Goal: Task Accomplishment & Management: Manage account settings

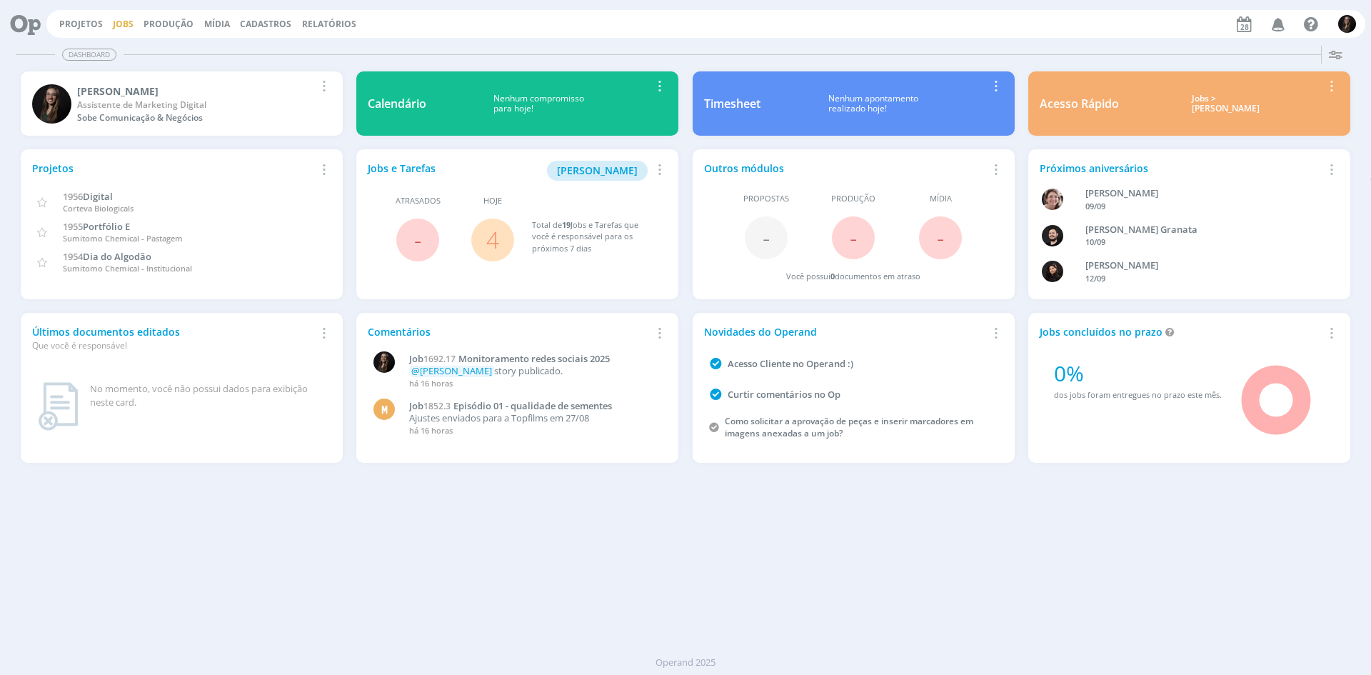
click at [118, 28] on link "Jobs" at bounding box center [123, 24] width 21 height 12
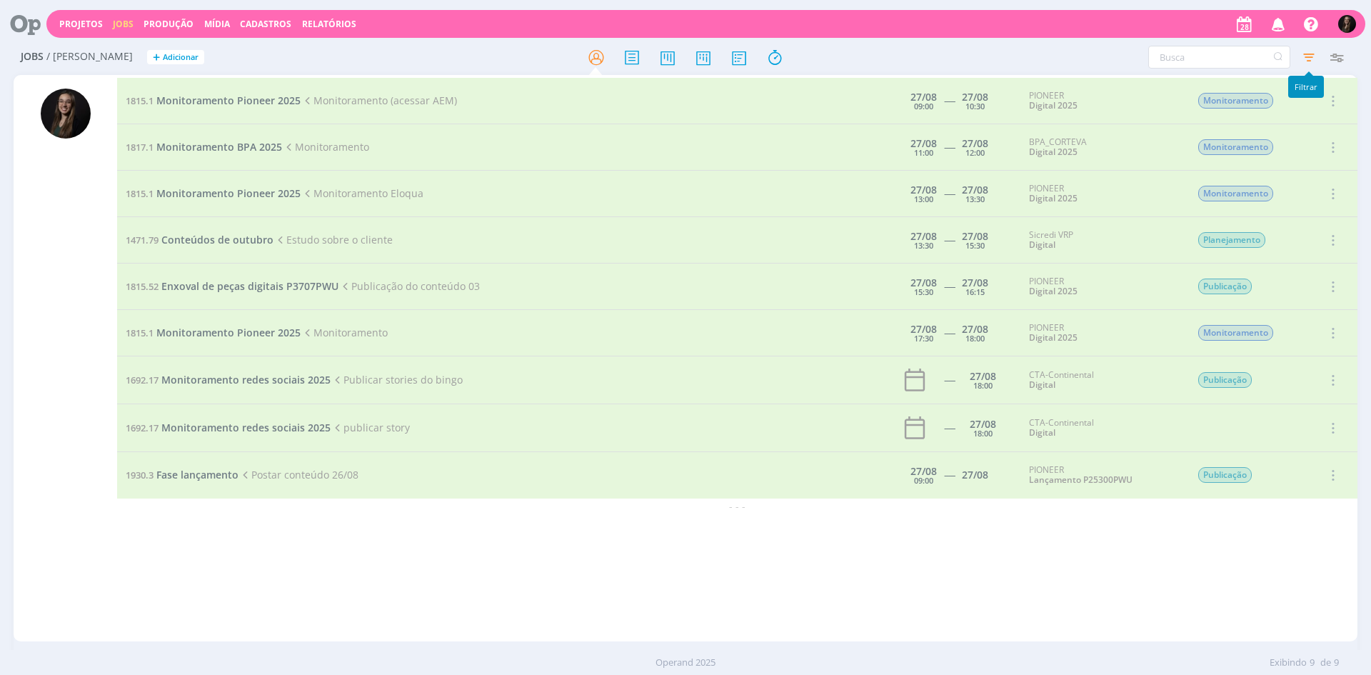
click at [1304, 49] on icon "button" at bounding box center [1309, 57] width 26 height 26
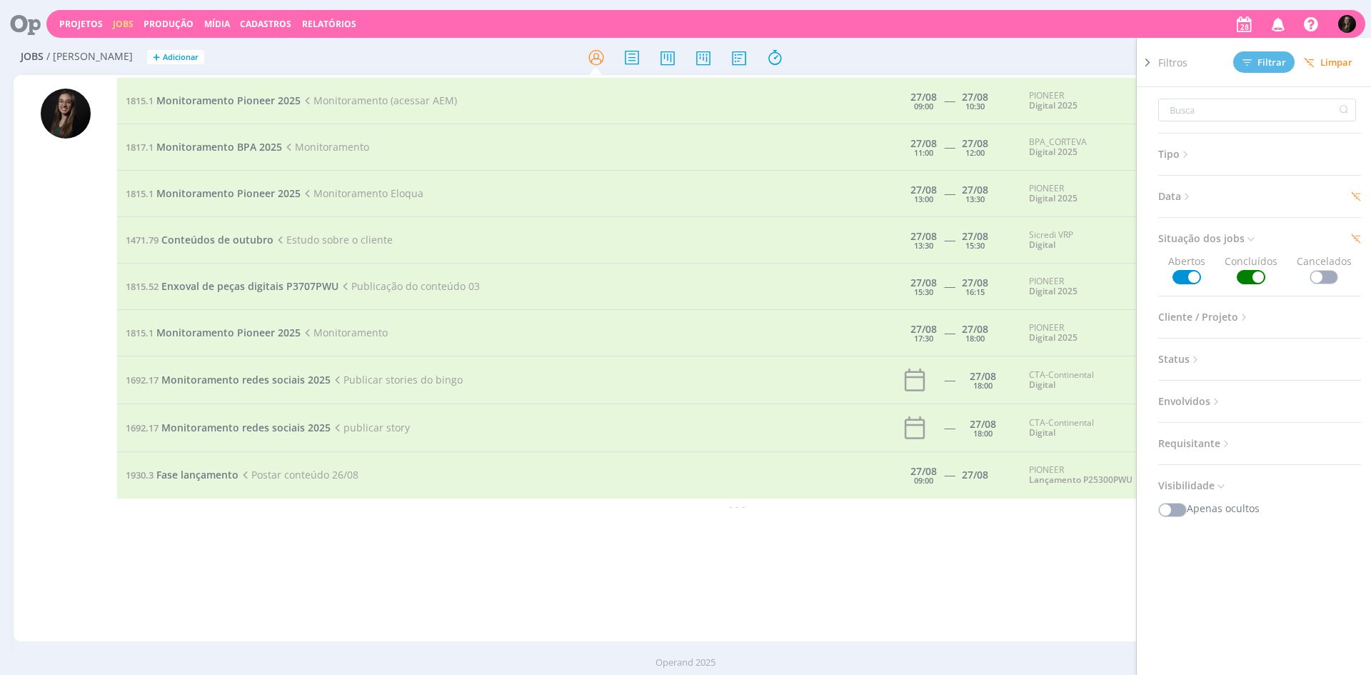
click at [1328, 67] on span "Limpar" at bounding box center [1328, 62] width 49 height 11
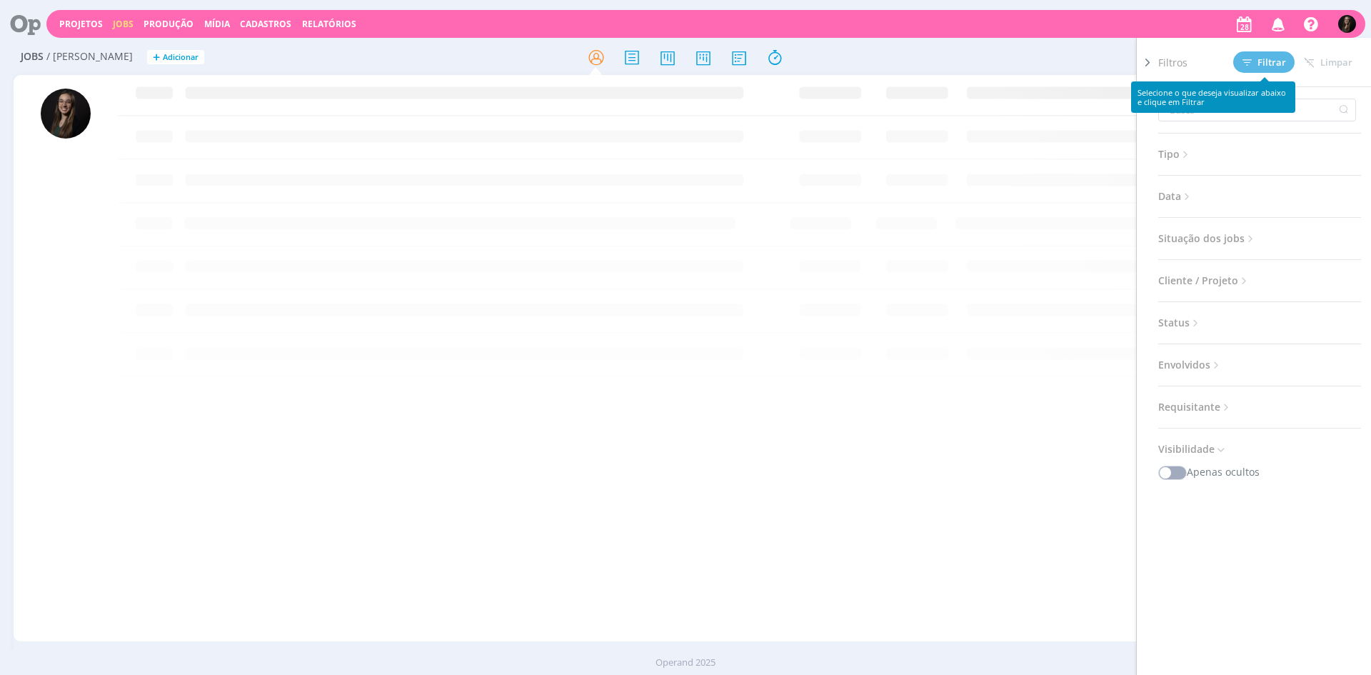
click at [1148, 61] on icon at bounding box center [1148, 62] width 14 height 15
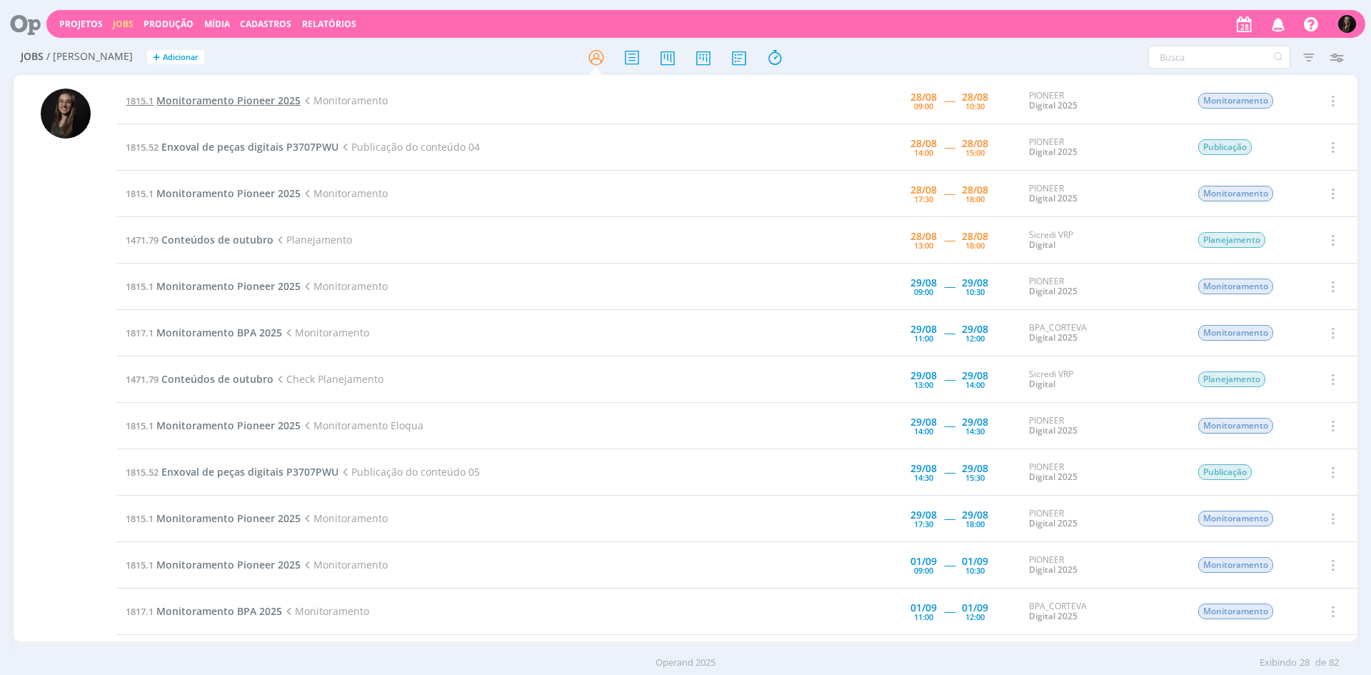
click at [254, 99] on span "Monitoramento Pioneer 2025" at bounding box center [228, 101] width 144 height 14
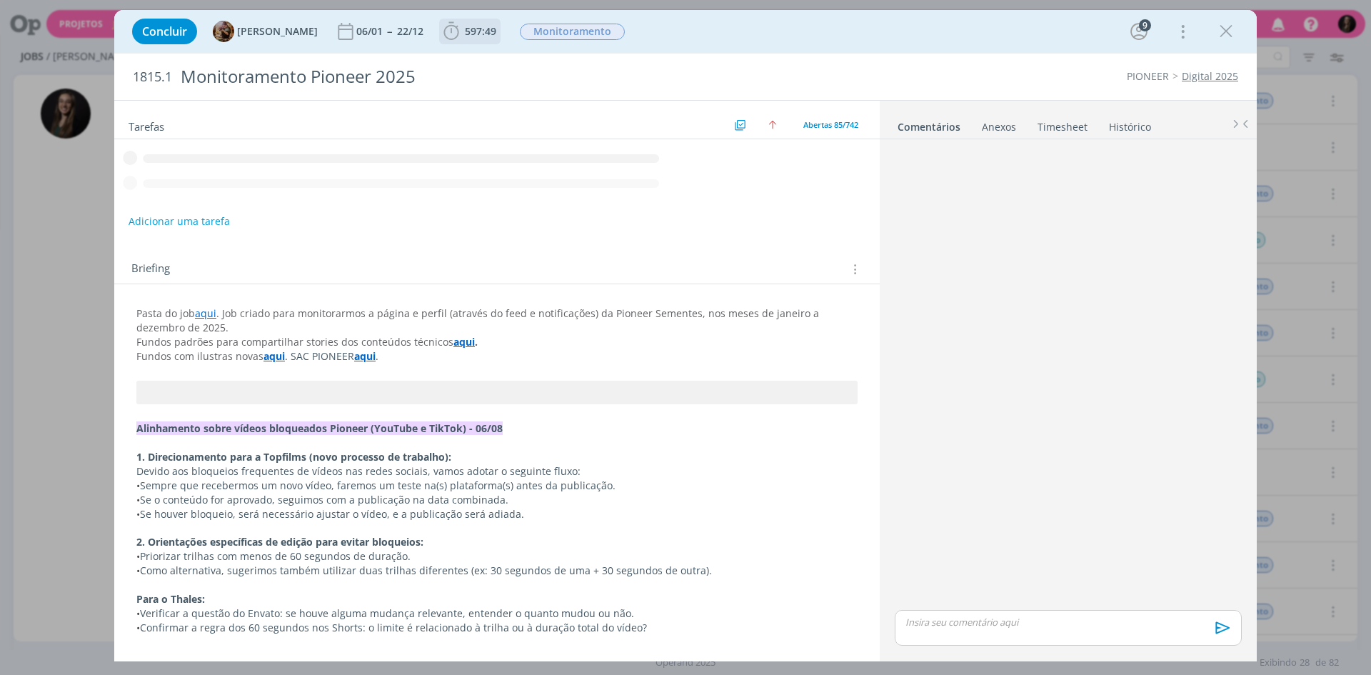
click at [457, 32] on icon "dialog" at bounding box center [451, 31] width 21 height 21
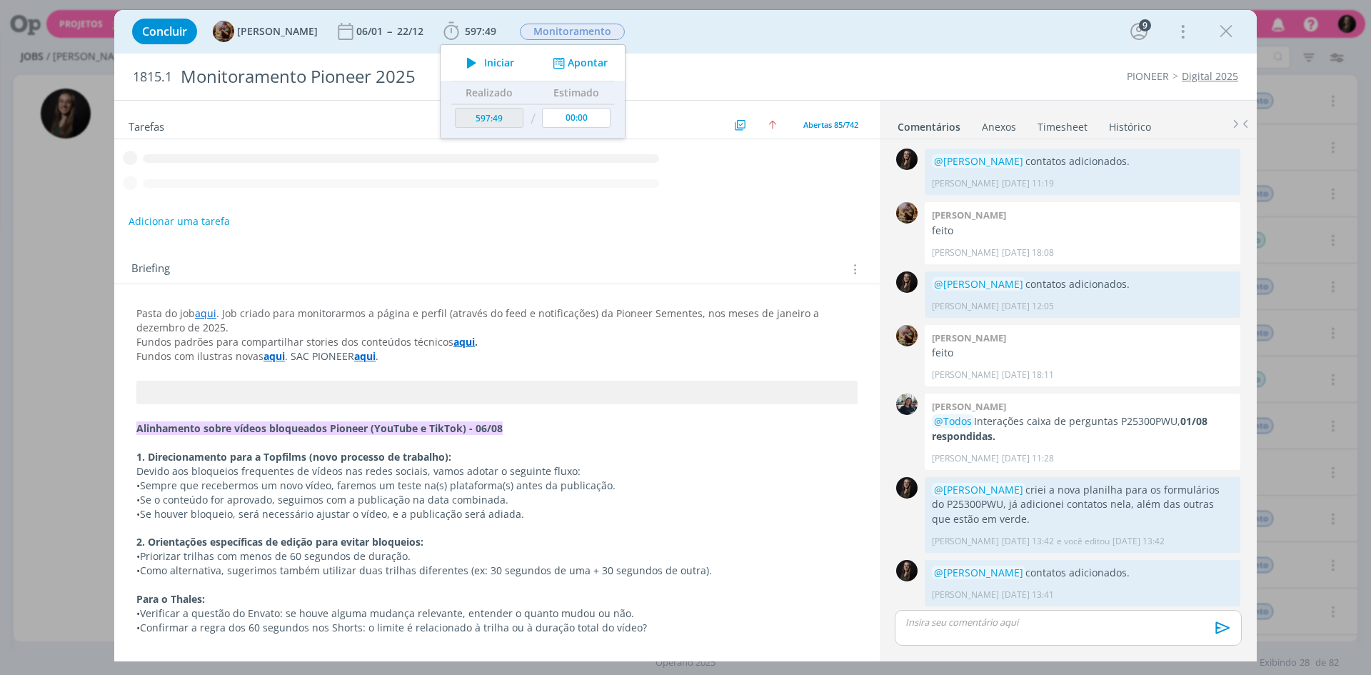
click at [484, 54] on icon "dialog" at bounding box center [471, 63] width 25 height 19
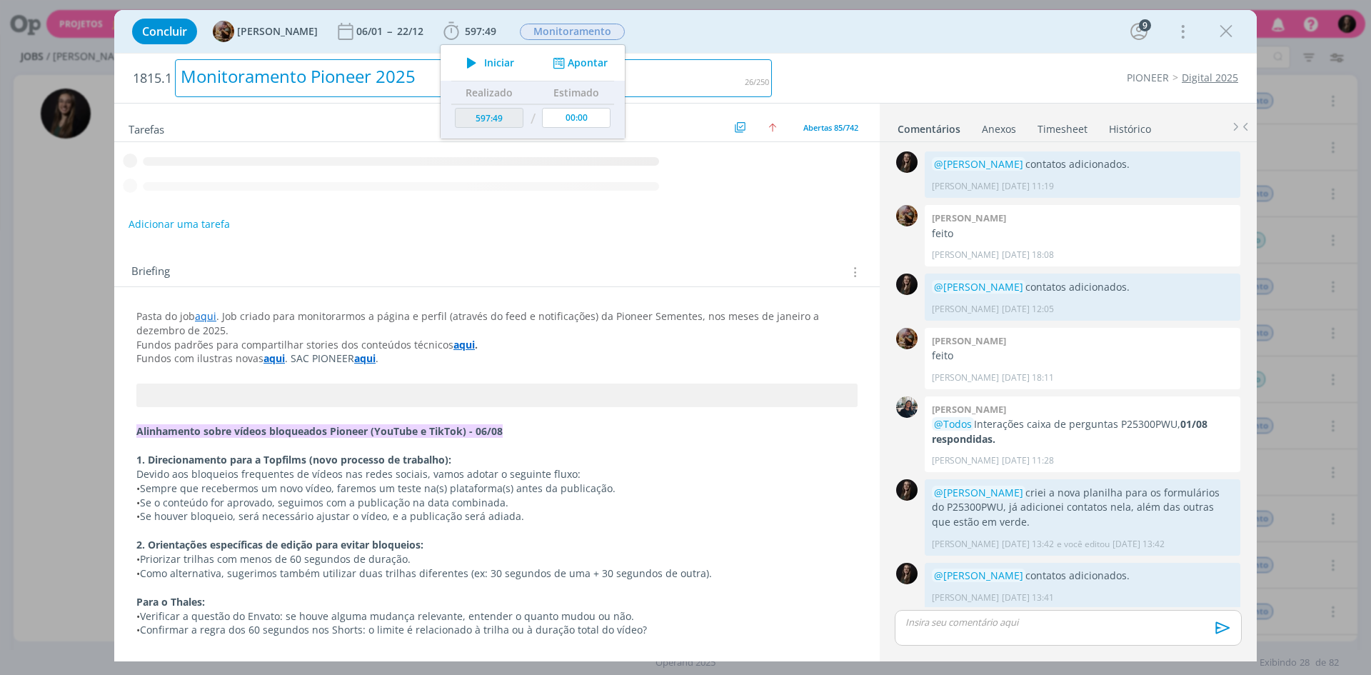
click at [726, 54] on h2 "1815.1 Monitoramento Pioneer 2025" at bounding box center [452, 78] width 639 height 49
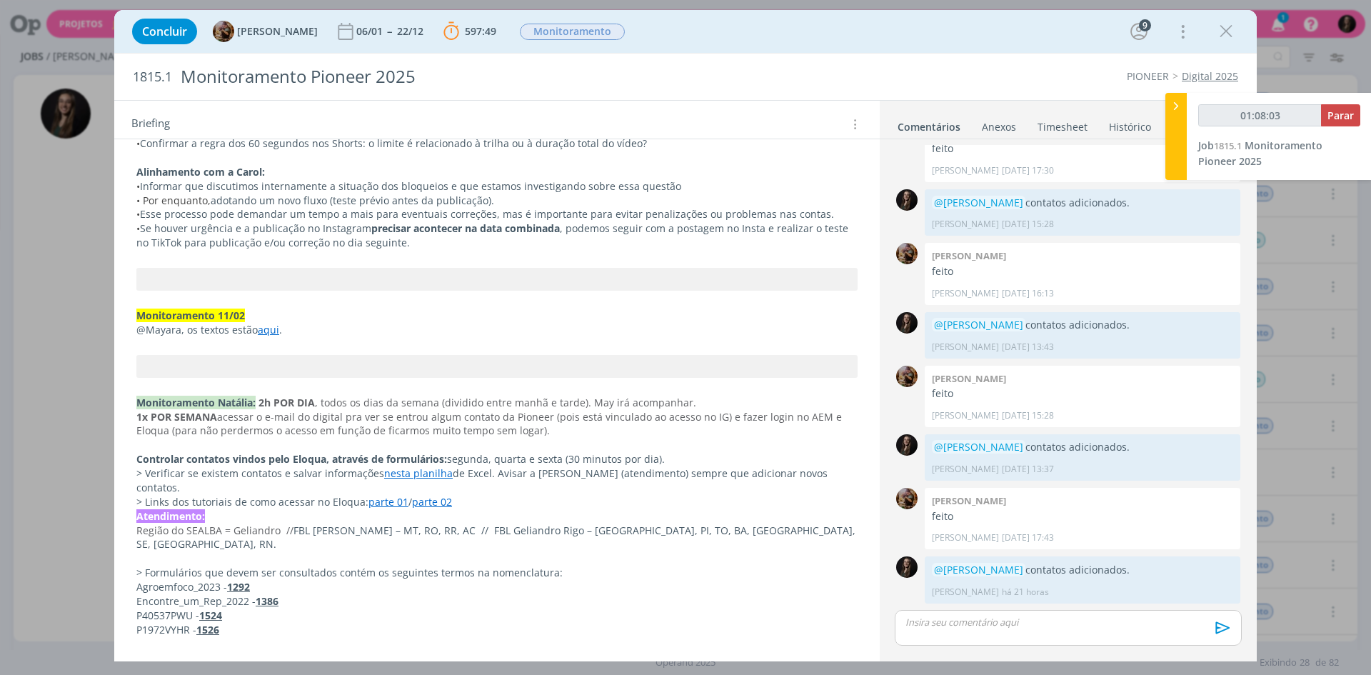
scroll to position [786, 0]
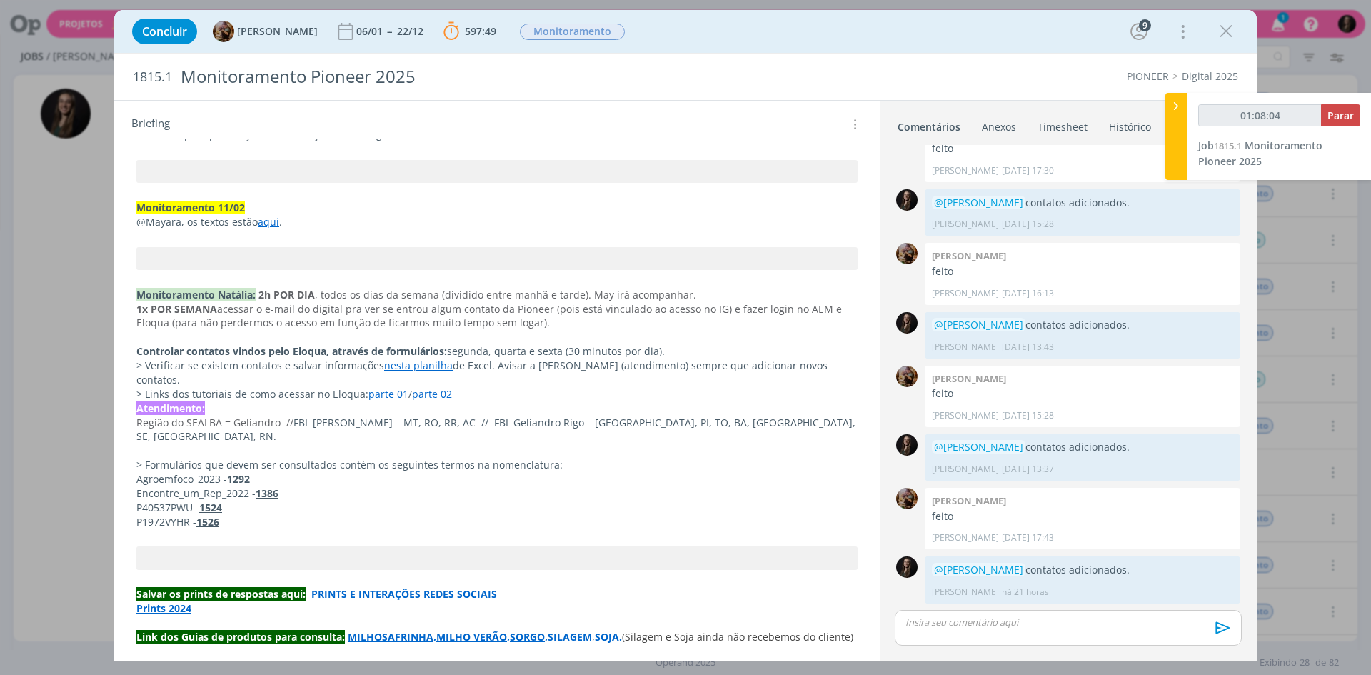
click at [386, 587] on strong "PRINTS E INTERAÇÕES REDES SOCIAIS" at bounding box center [404, 594] width 186 height 14
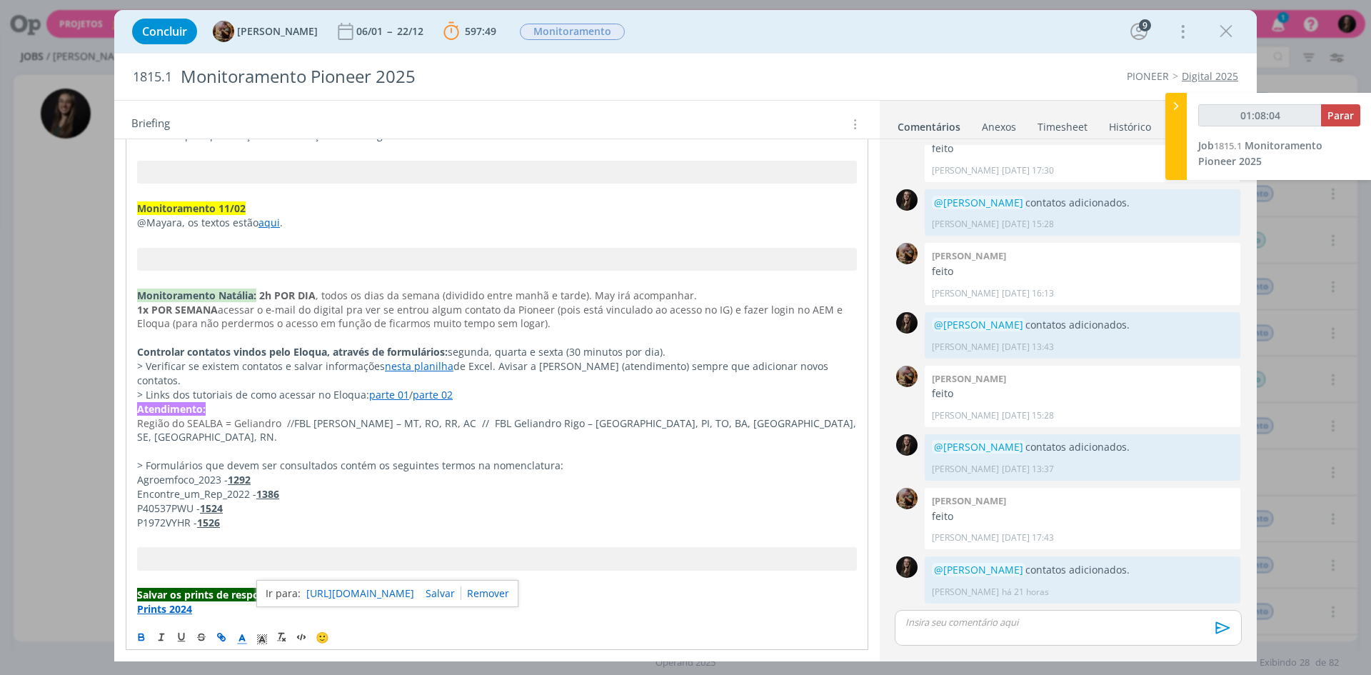
scroll to position [821, 0]
click at [391, 584] on link "https://sobeae.sharepoint.com/:f:/s/SOBEAE/ErkG7DiI06hJgZ-5bbUVkokBYTdI1nZGgl2H…" at bounding box center [360, 593] width 108 height 19
drag, startPoint x: 1349, startPoint y: 111, endPoint x: 955, endPoint y: 241, distance: 415.1
click at [1349, 111] on span "Parar" at bounding box center [1341, 116] width 26 height 14
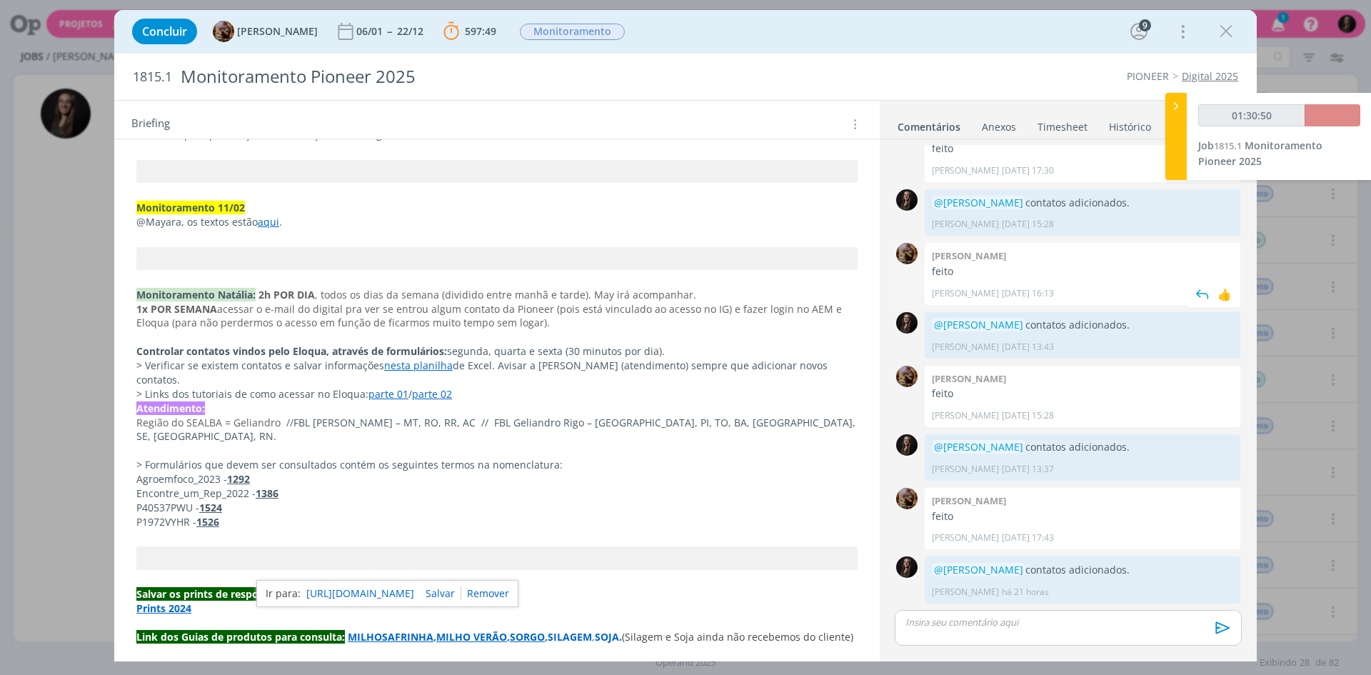
type input "01:30:51"
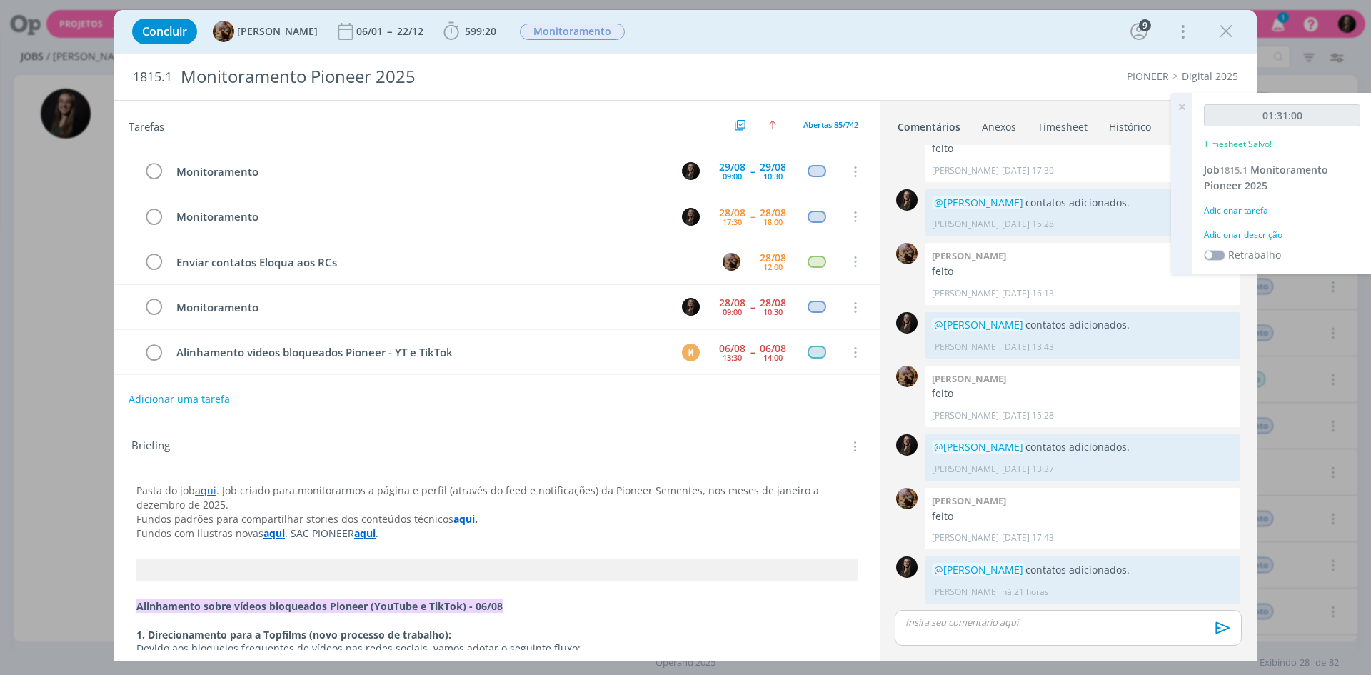
scroll to position [0, 0]
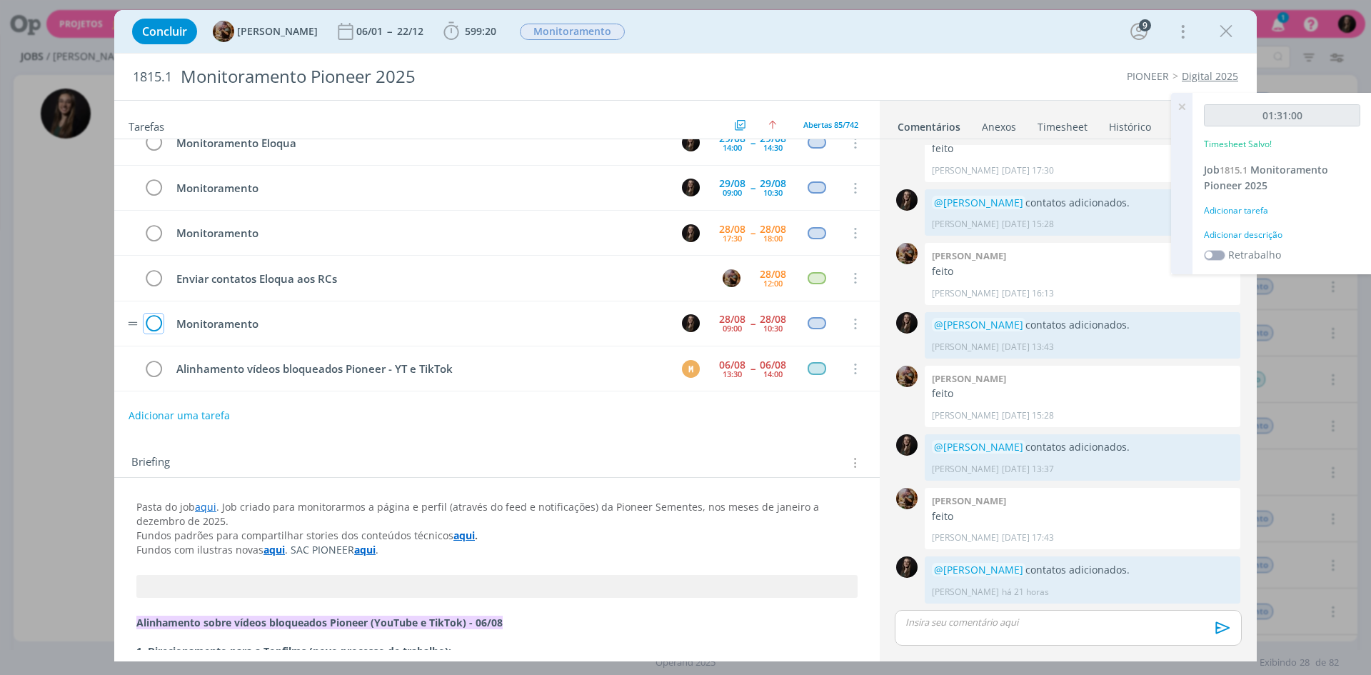
click at [154, 319] on icon "dialog" at bounding box center [154, 324] width 20 height 21
click at [1249, 242] on div "01:31:00 Timesheet Salvo! Job 1815.1 Monitoramento Pioneer 2025 Adicionar taref…" at bounding box center [1282, 183] width 179 height 181
click at [1249, 234] on div "Adicionar descrição" at bounding box center [1282, 235] width 156 height 13
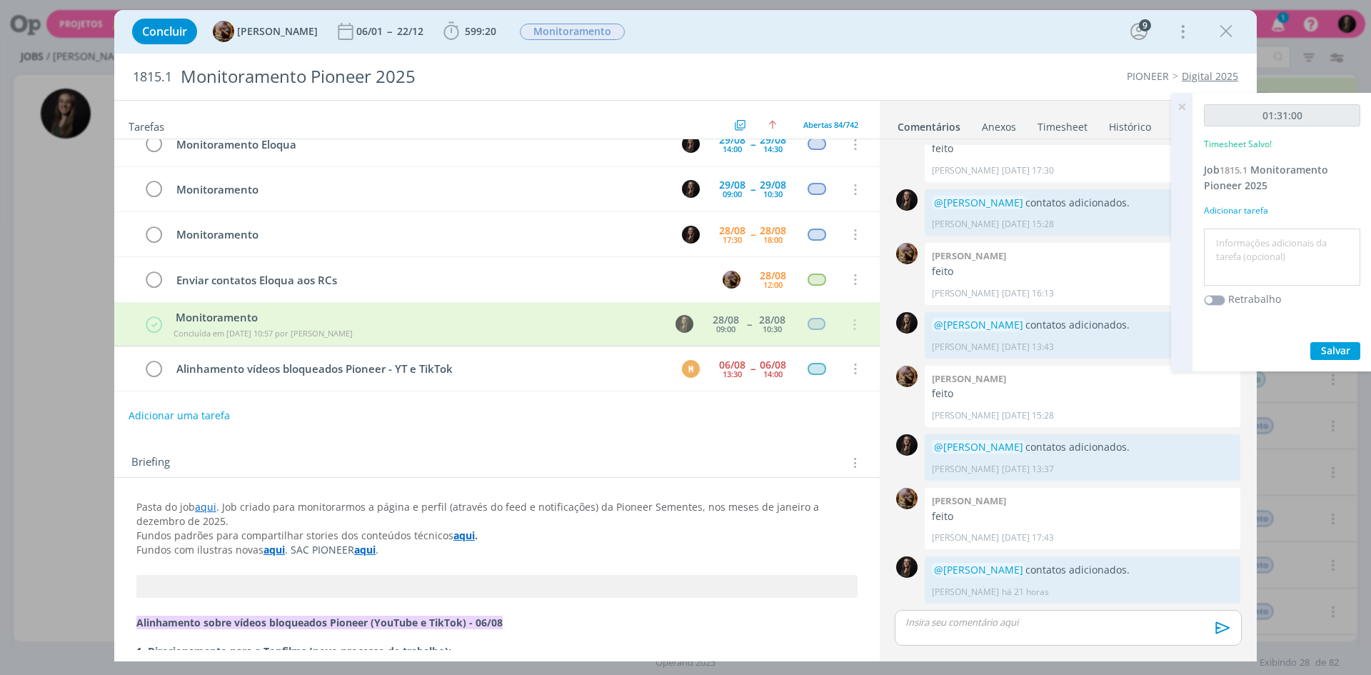
click at [1245, 234] on textarea at bounding box center [1282, 257] width 149 height 51
click at [1270, 243] on textarea at bounding box center [1282, 257] width 149 height 51
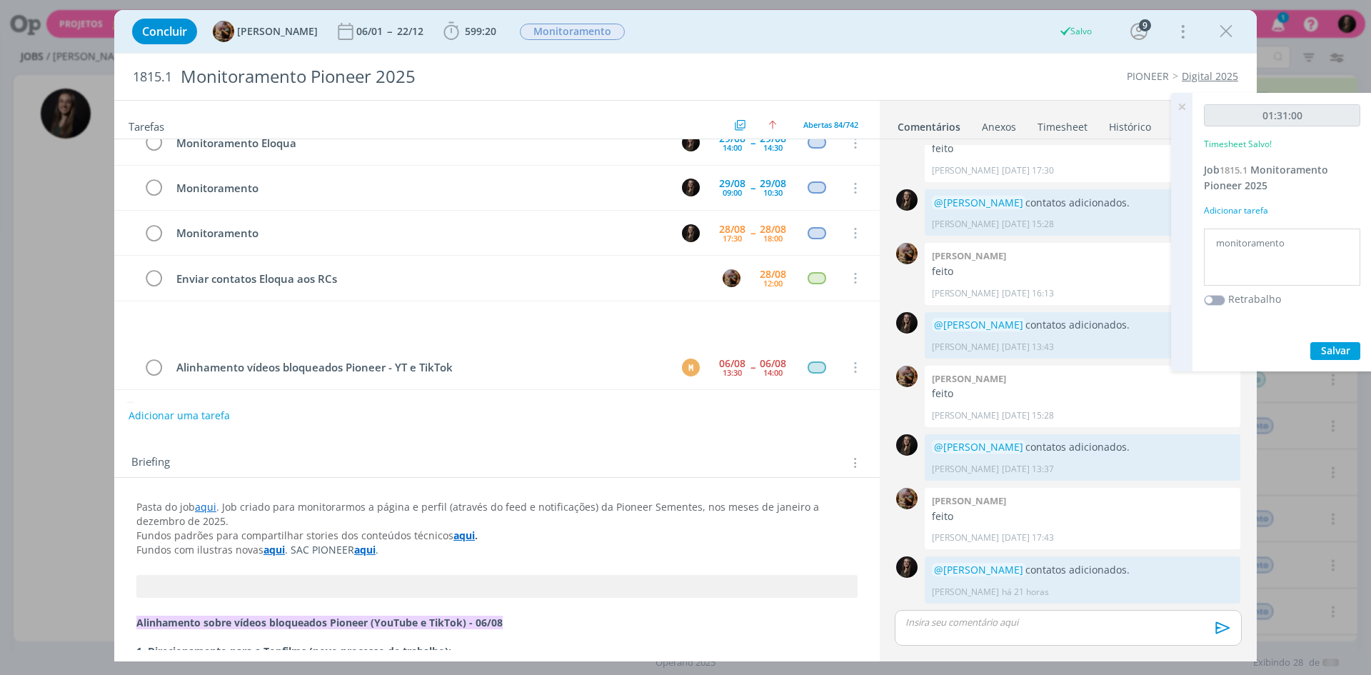
type textarea "monitoramento"
click at [1311, 342] on button "Salvar" at bounding box center [1336, 351] width 50 height 18
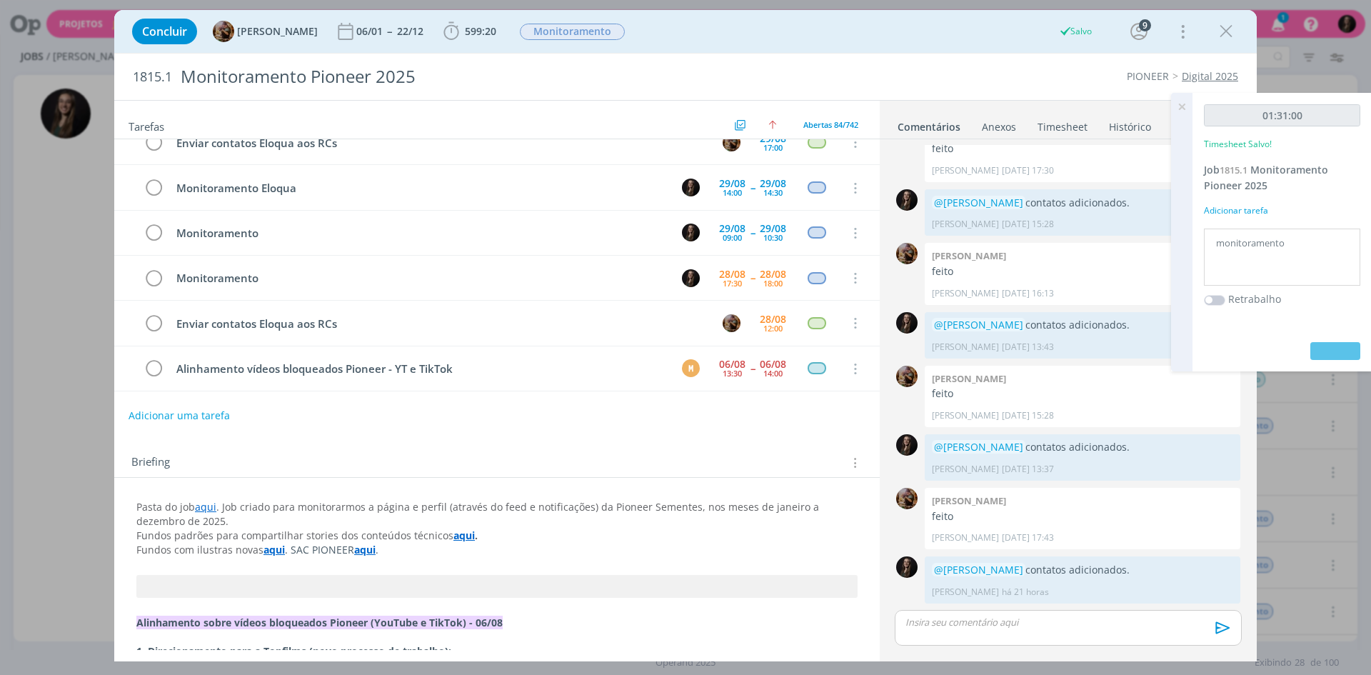
scroll to position [3543, 0]
drag, startPoint x: 1219, startPoint y: 34, endPoint x: 980, endPoint y: 658, distance: 668.3
click at [1219, 34] on icon "dialog" at bounding box center [1226, 31] width 21 height 21
click at [1334, 348] on div at bounding box center [685, 337] width 1371 height 675
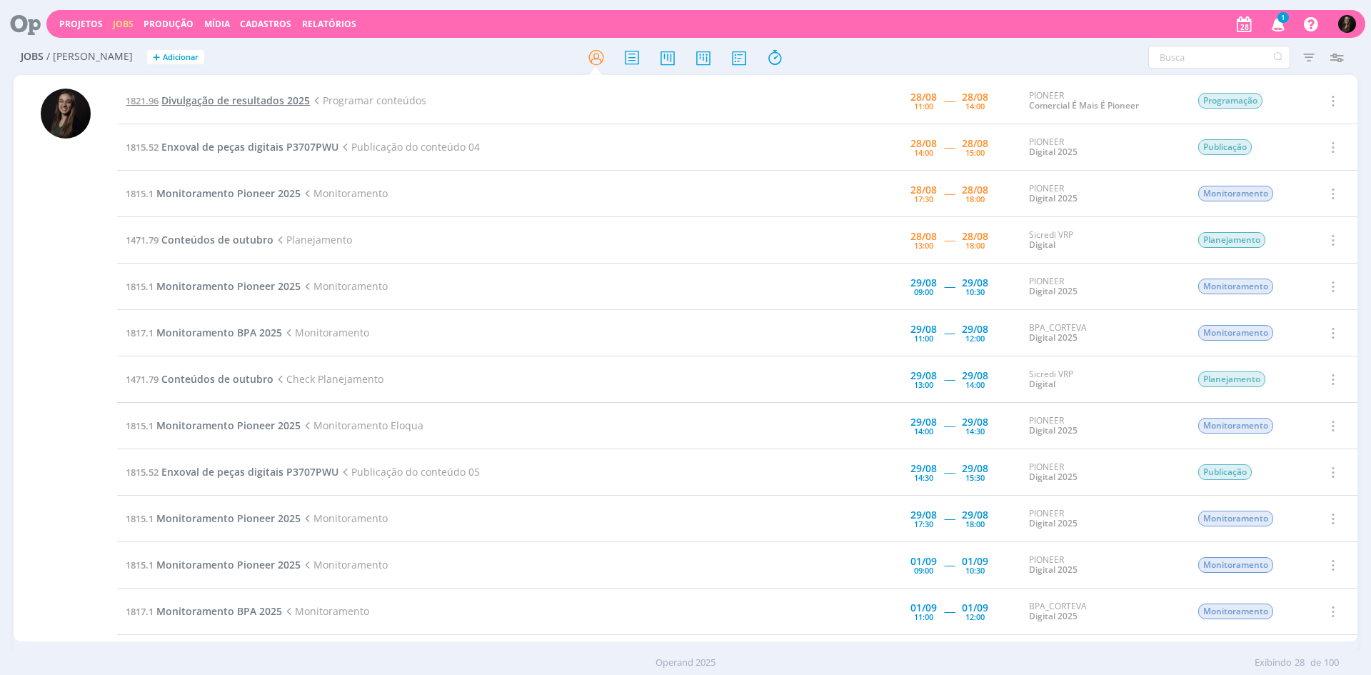
click at [249, 104] on span "Divulgação de resultados 2025" at bounding box center [235, 101] width 149 height 14
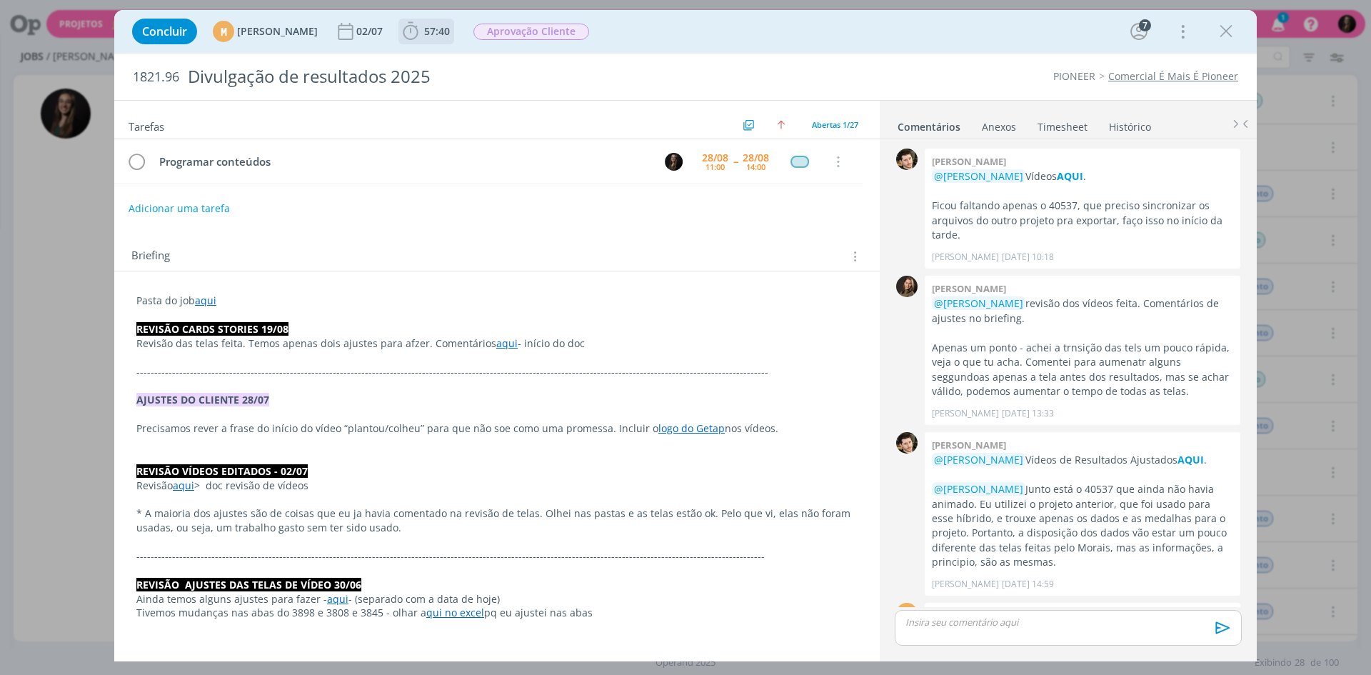
scroll to position [1511, 0]
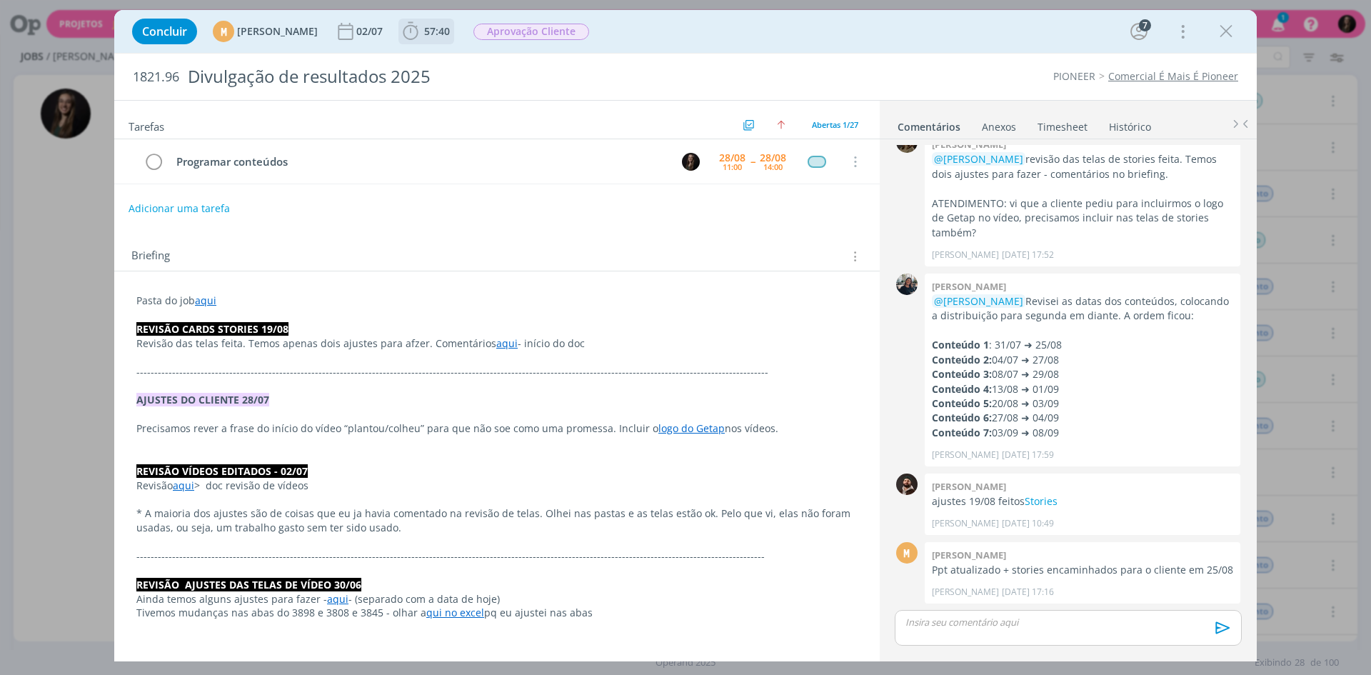
click at [450, 28] on span "57:40" at bounding box center [437, 31] width 26 height 14
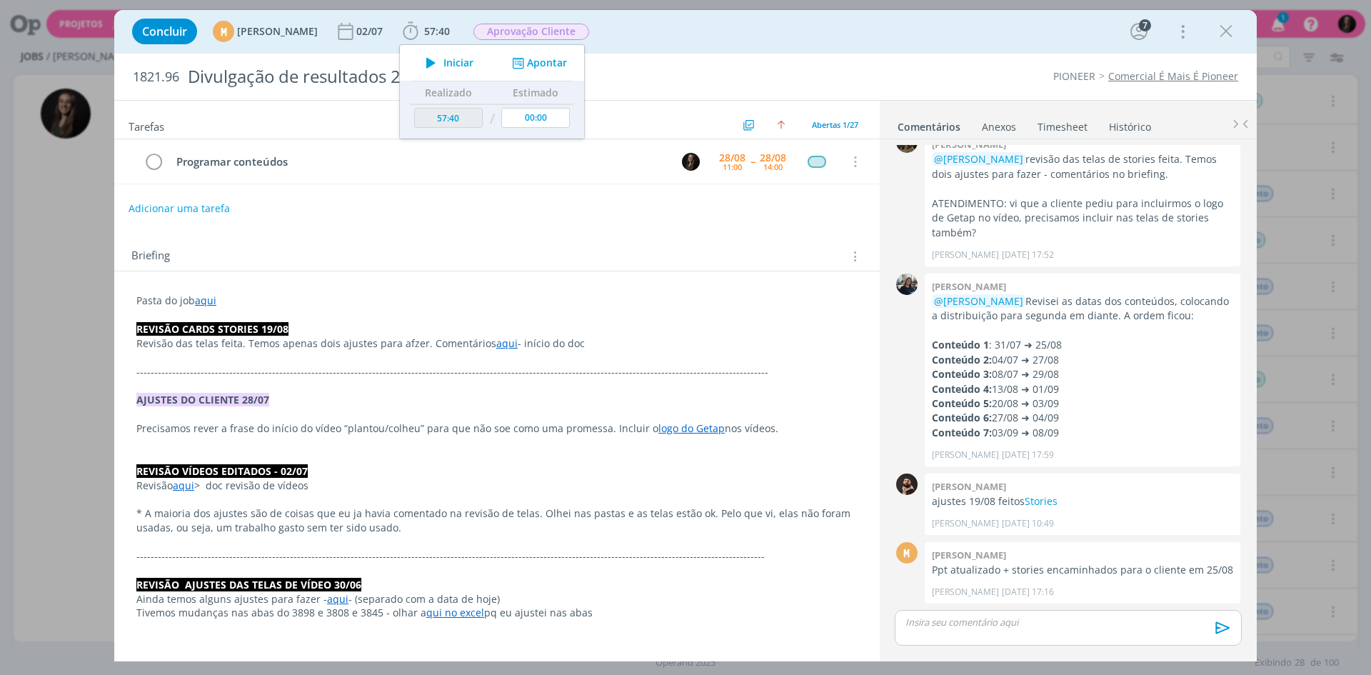
click at [740, 50] on div "Concluir M [PERSON_NAME] 02/07 57:40 Iniciar Apontar Data * [DATE] Horas * 00:0…" at bounding box center [685, 31] width 1143 height 43
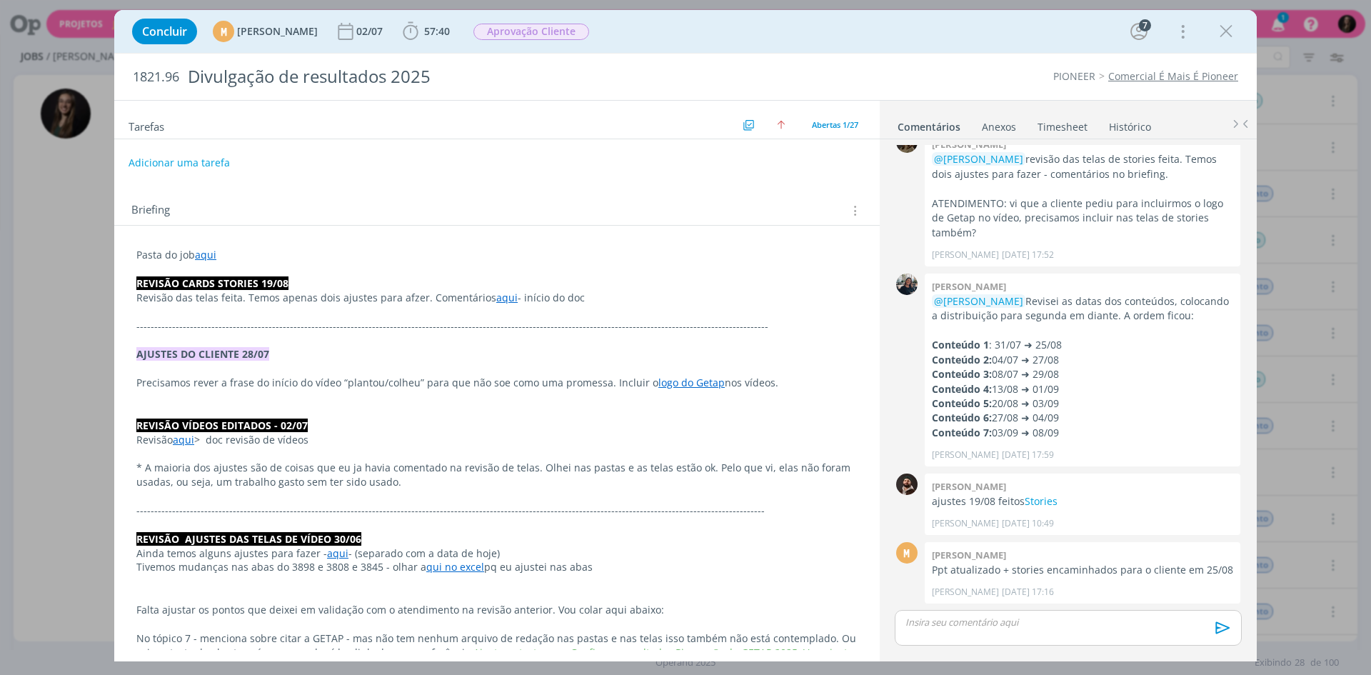
scroll to position [71, 0]
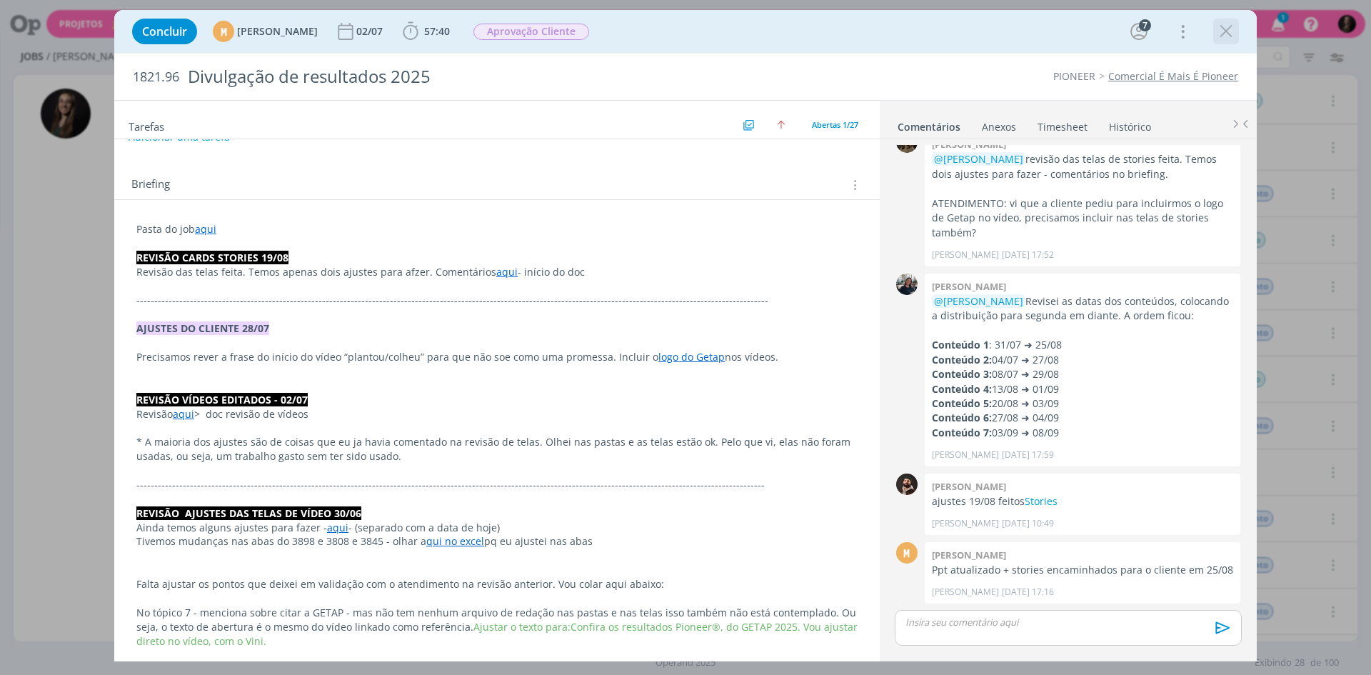
click at [1225, 26] on icon "dialog" at bounding box center [1226, 31] width 21 height 21
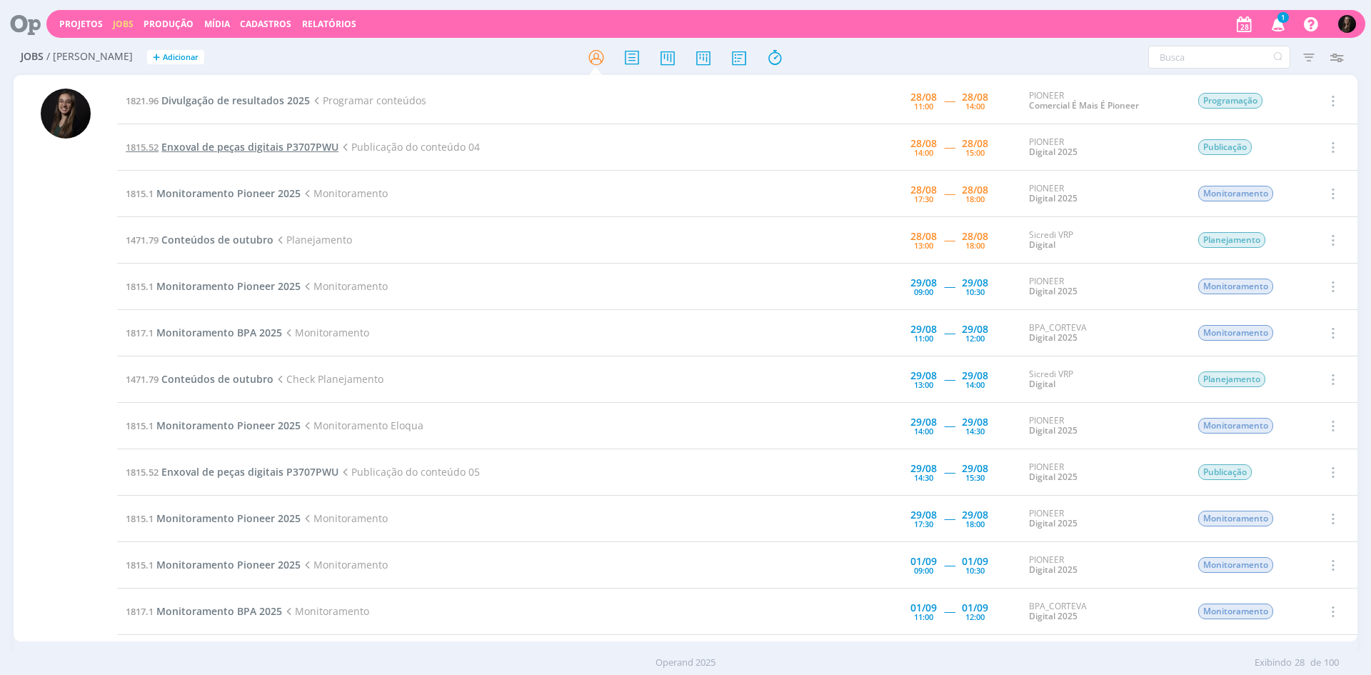
click at [291, 153] on td "1815.52 Enxoval de peças digitais P3707PWU Publicação do conteúdo 04" at bounding box center [454, 147] width 675 height 46
click at [291, 151] on span "Enxoval de peças digitais P3707PWU" at bounding box center [249, 147] width 177 height 14
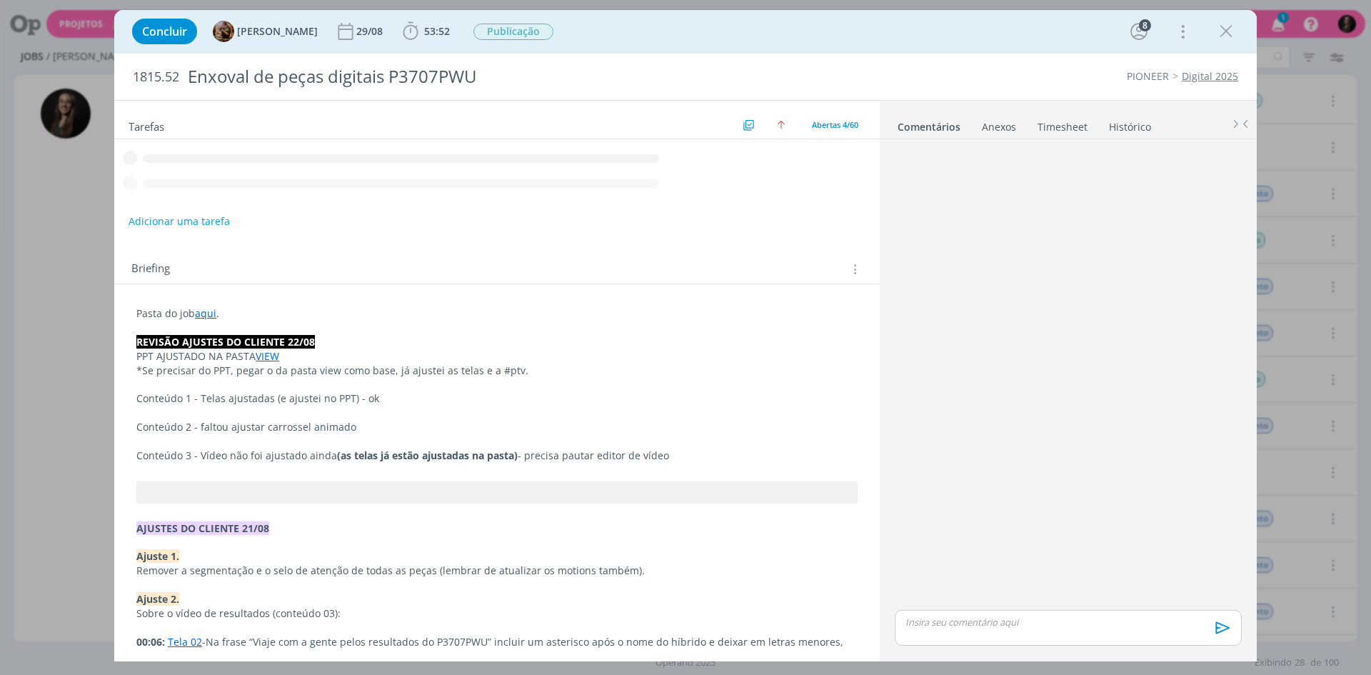
click at [1125, 122] on link "Histórico" at bounding box center [1131, 124] width 44 height 21
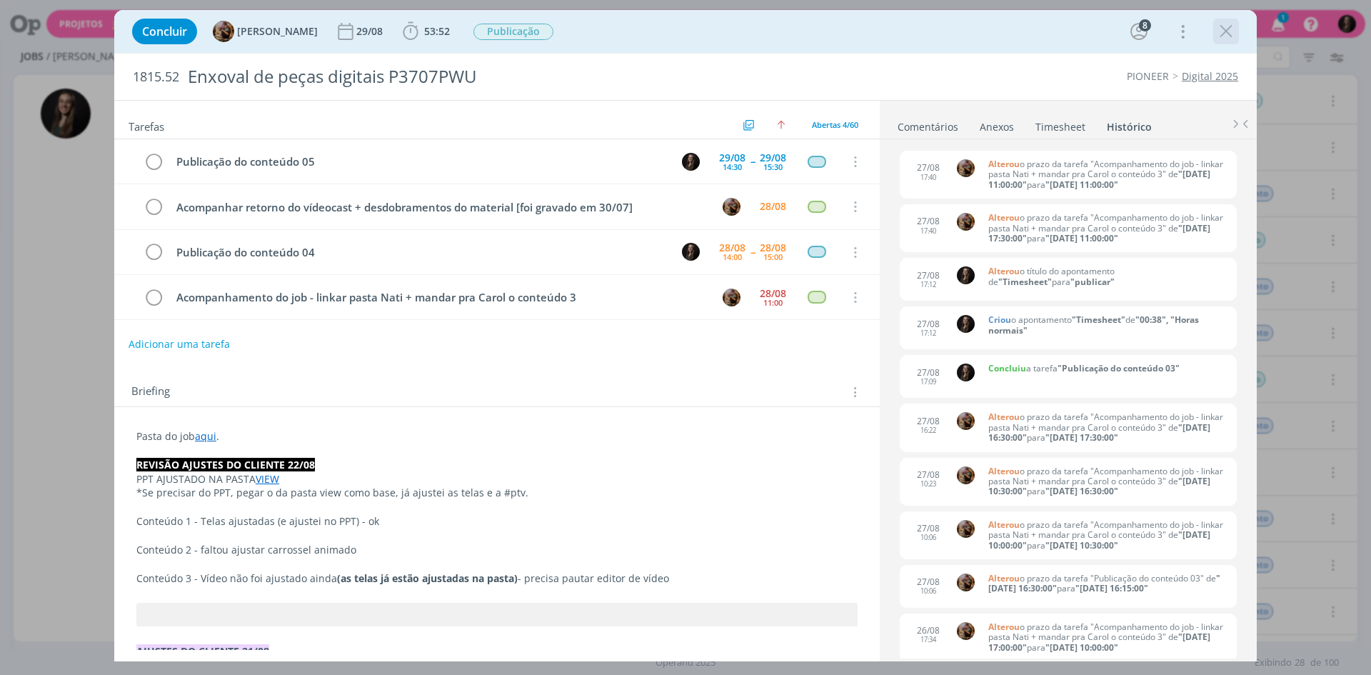
click at [1225, 32] on icon "dialog" at bounding box center [1226, 31] width 21 height 21
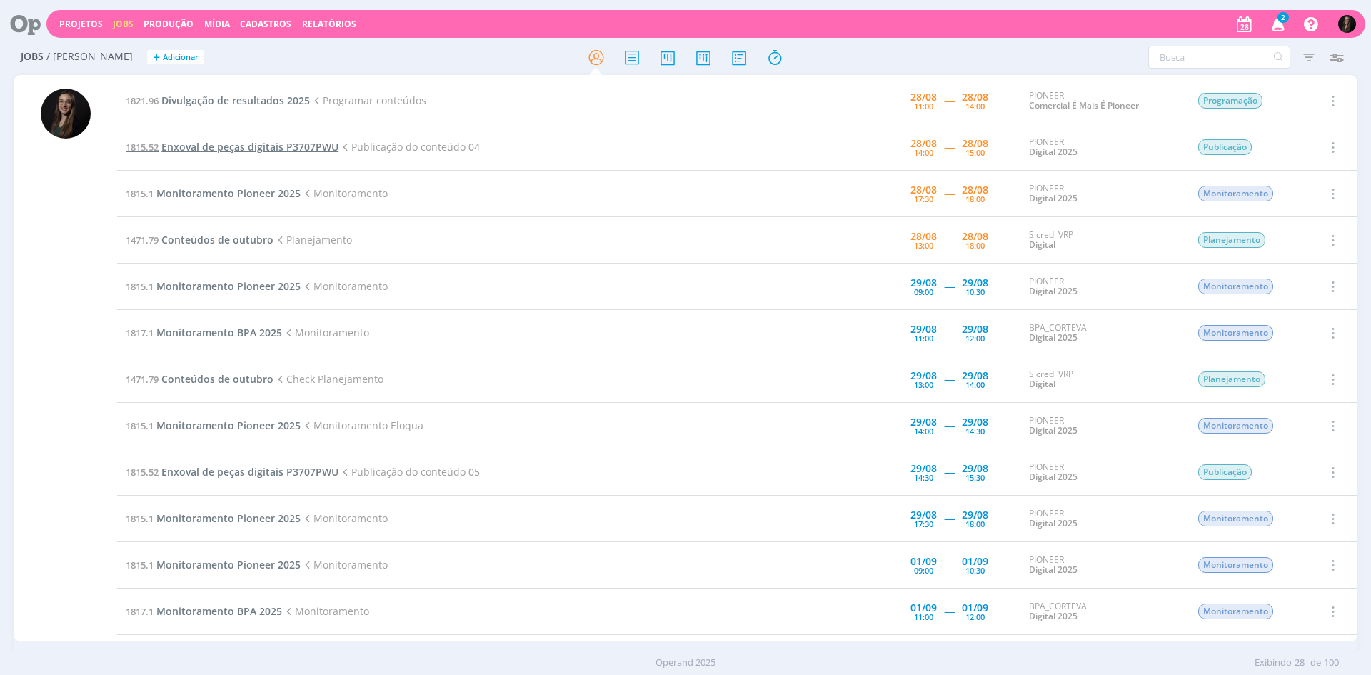
click at [276, 141] on span "Enxoval de peças digitais P3707PWU" at bounding box center [249, 147] width 177 height 14
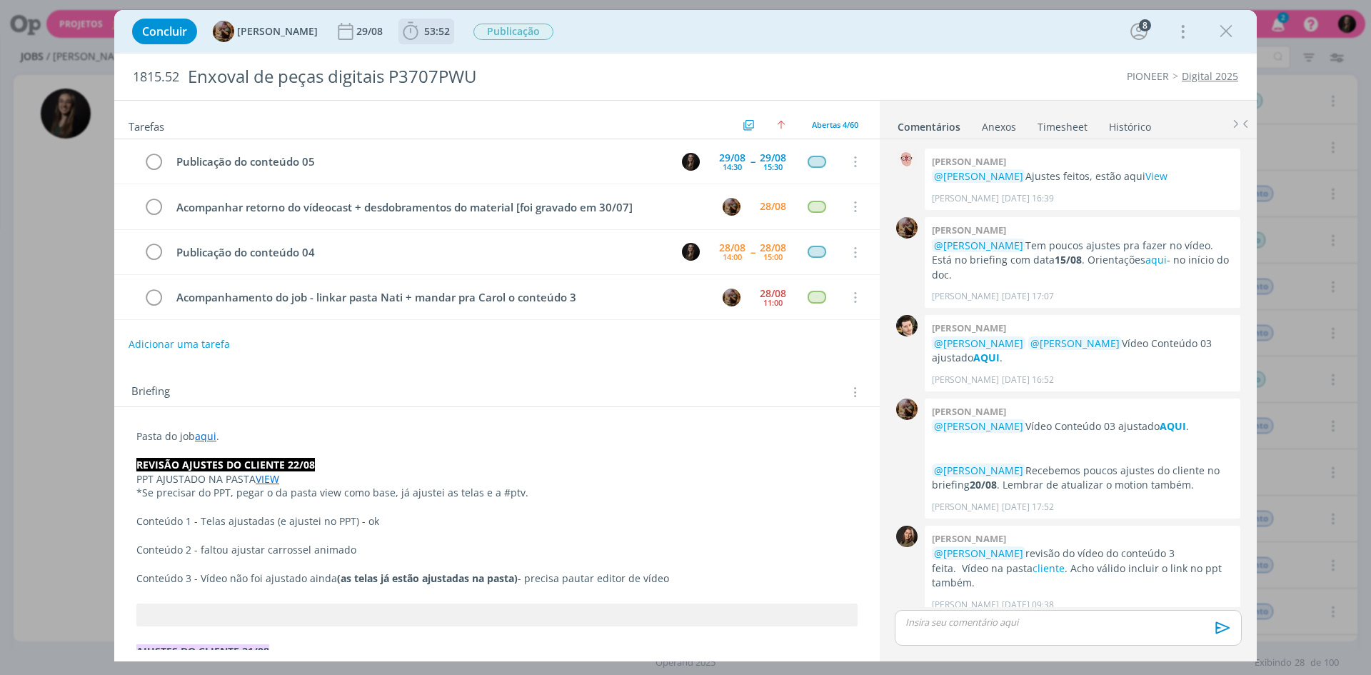
click at [438, 31] on span "53:52" at bounding box center [437, 31] width 26 height 14
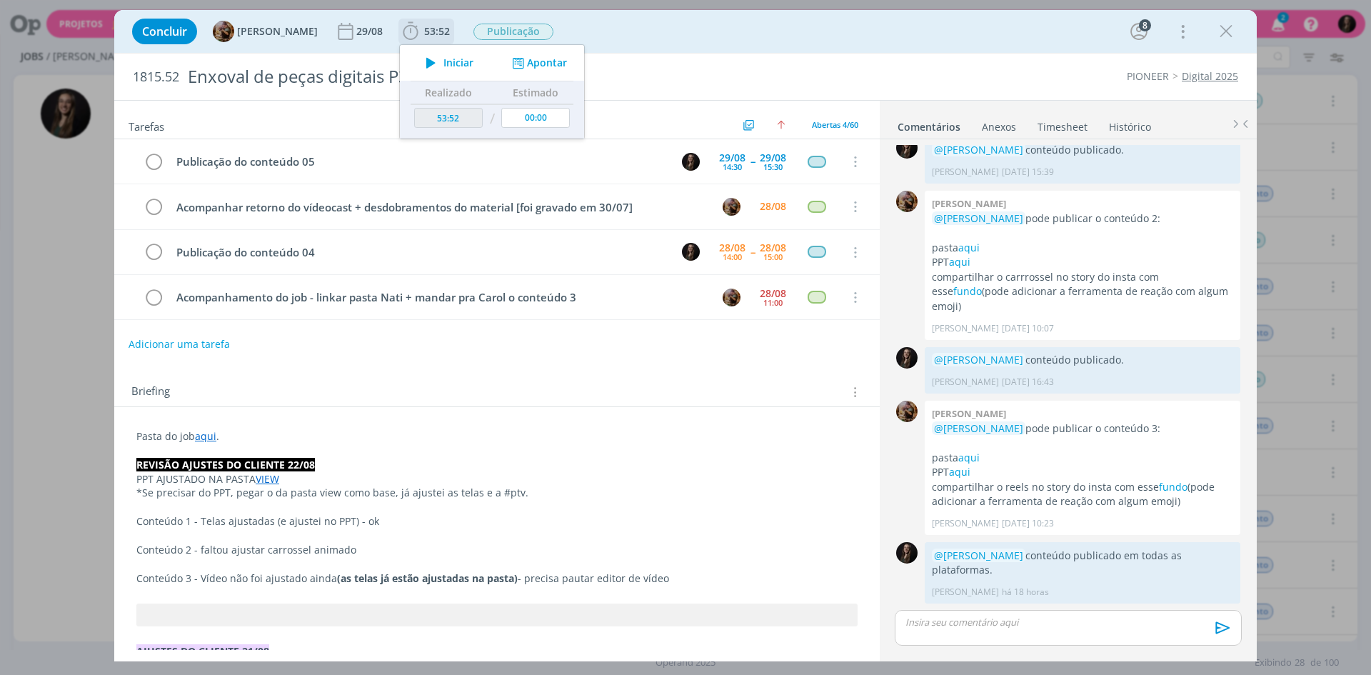
click at [444, 68] on icon "dialog" at bounding box center [431, 63] width 25 height 19
click at [756, 38] on div "Concluir Amanda Rodrigues 29/08 53:52 Iniciar Apontar Data * 28/08/2025 Horas *…" at bounding box center [685, 31] width 1121 height 34
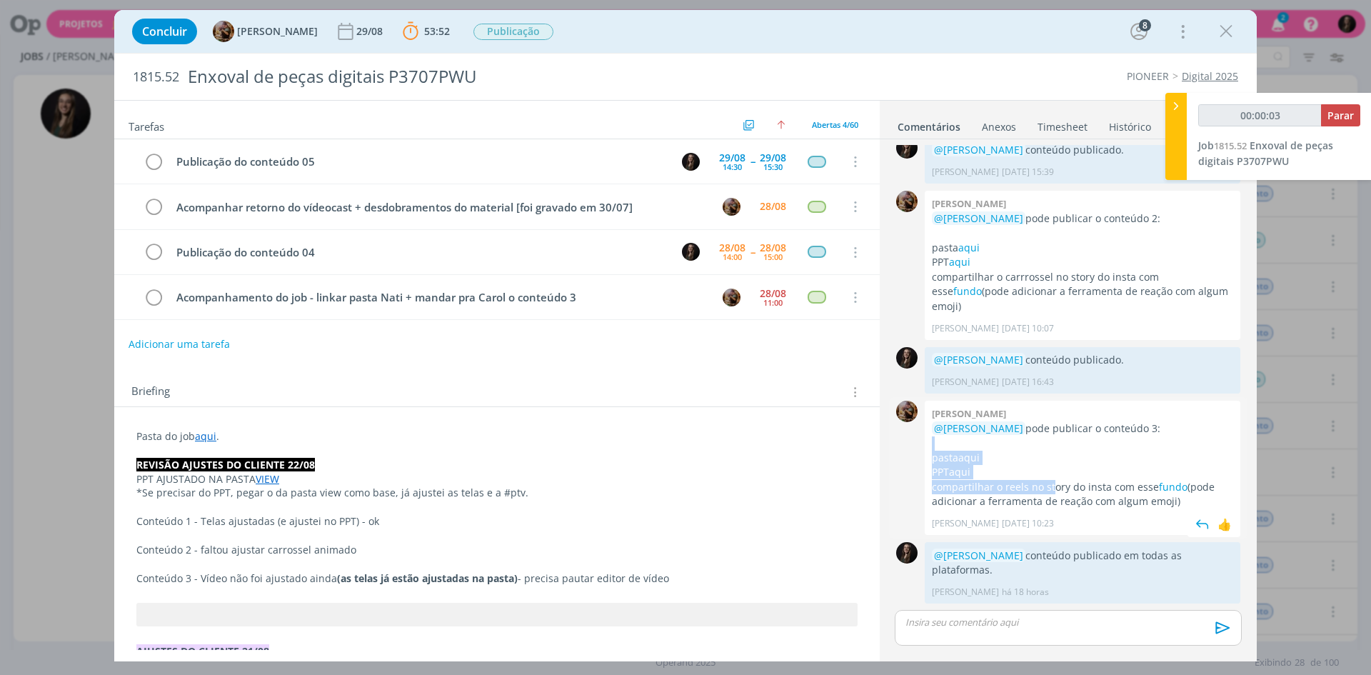
drag, startPoint x: 973, startPoint y: 441, endPoint x: 1050, endPoint y: 491, distance: 92.3
click at [1050, 491] on div "@Natalia Gass pode publicar o conteúdo 3: pasta aqui PPT aqui compartilhar o re…" at bounding box center [1082, 465] width 301 height 88
click at [1050, 491] on p "compartilhar o reels no story do insta com esse fundo (pode adicionar a ferrame…" at bounding box center [1082, 494] width 301 height 29
drag, startPoint x: 1089, startPoint y: 517, endPoint x: 1069, endPoint y: 468, distance: 52.9
click at [1069, 468] on div "Amanda rodrigues @Natalia Gass pode publicar o conteúdo 3: pasta aqui PPT aqui …" at bounding box center [1083, 468] width 316 height 134
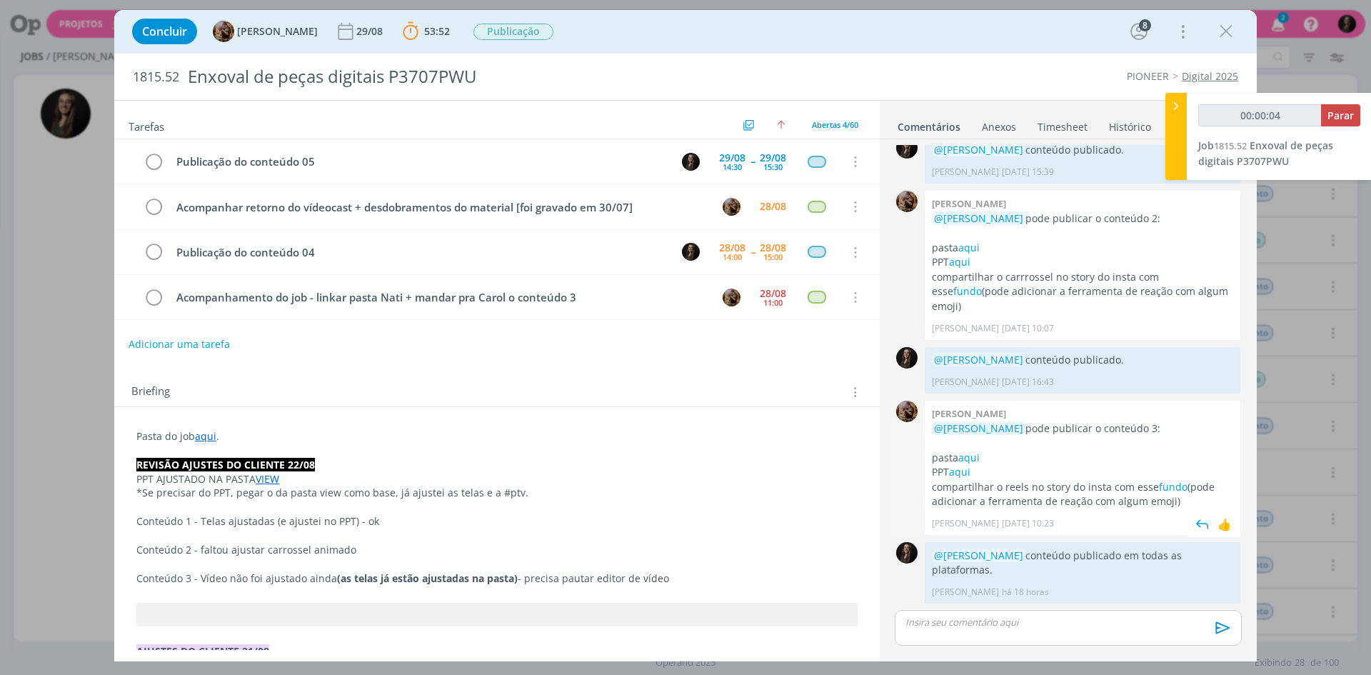
click at [1069, 468] on p "PPT aqui" at bounding box center [1082, 472] width 301 height 14
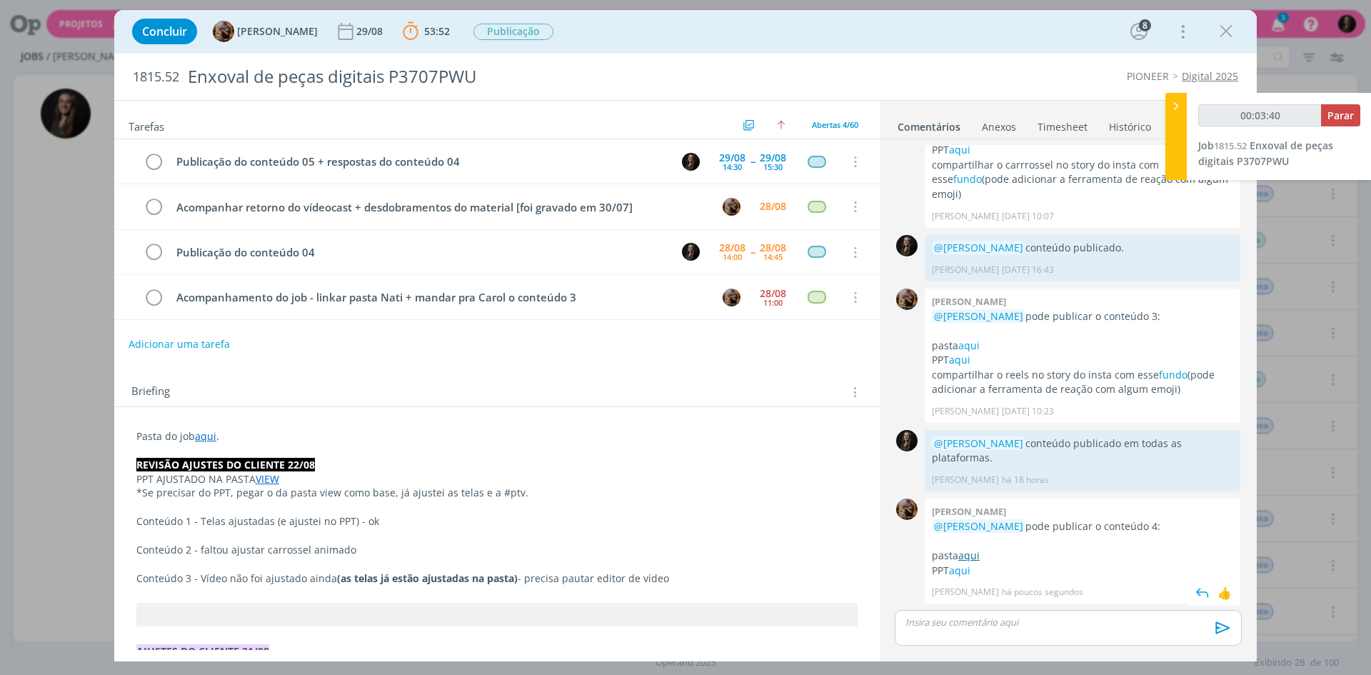
click at [978, 559] on link "aqui" at bounding box center [969, 556] width 21 height 14
click at [965, 570] on link "aqui" at bounding box center [959, 571] width 21 height 14
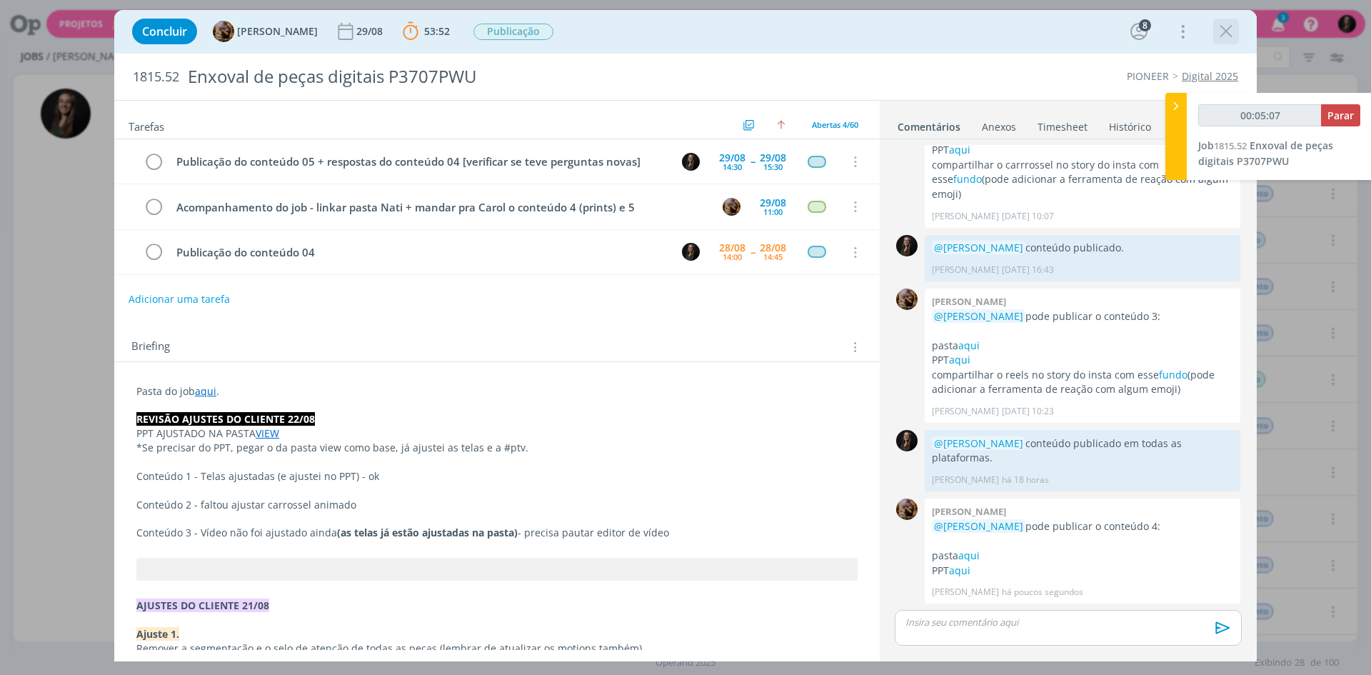
click at [1228, 23] on icon "dialog" at bounding box center [1226, 31] width 21 height 21
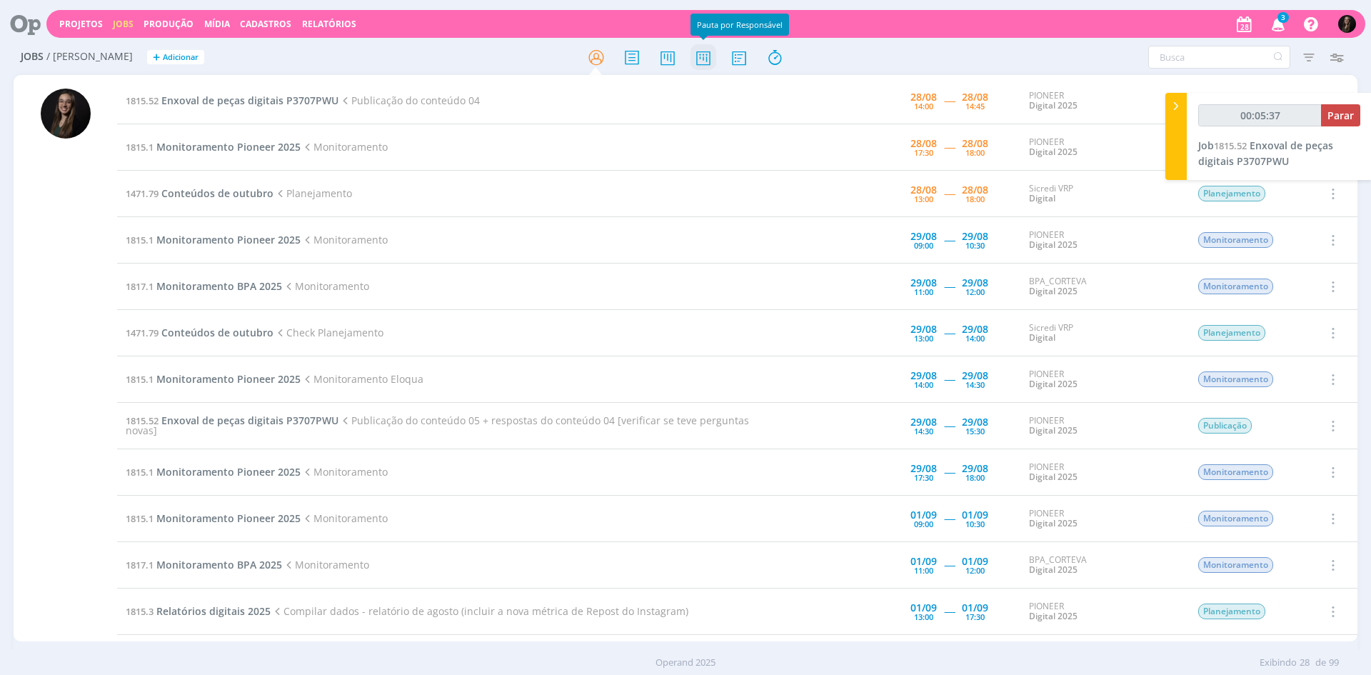
click at [711, 57] on icon at bounding box center [704, 58] width 26 height 28
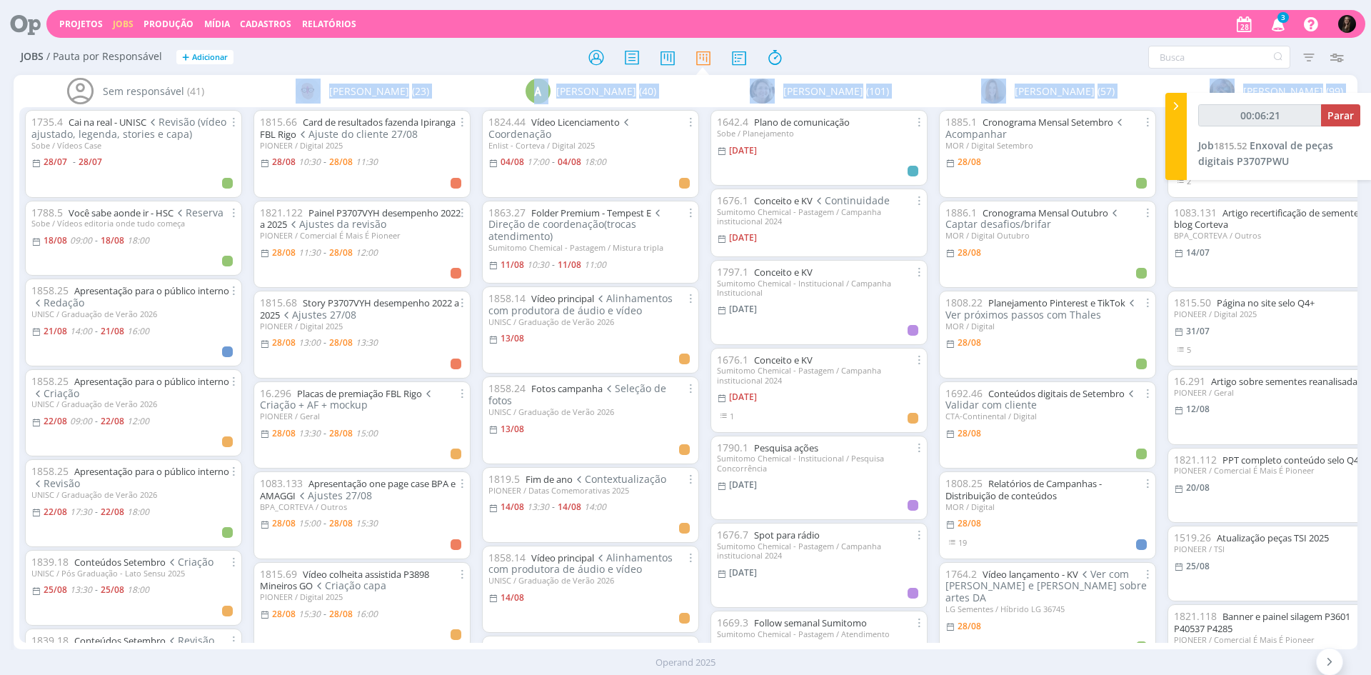
drag, startPoint x: 135, startPoint y: 649, endPoint x: 523, endPoint y: 656, distance: 387.9
click at [523, 656] on div "Projetos Jobs Produção Mídia Cadastros Relatórios 3 Notificações Central de Aju…" at bounding box center [685, 337] width 1371 height 675
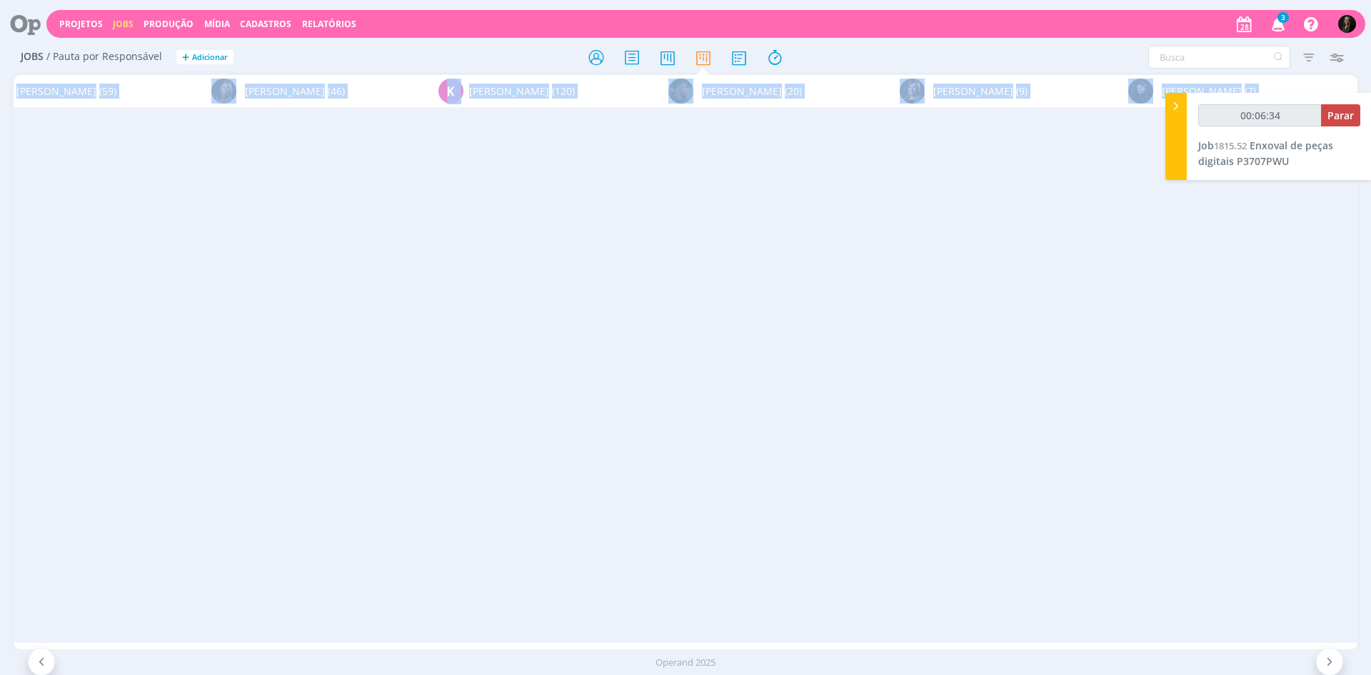
scroll to position [0, 7697]
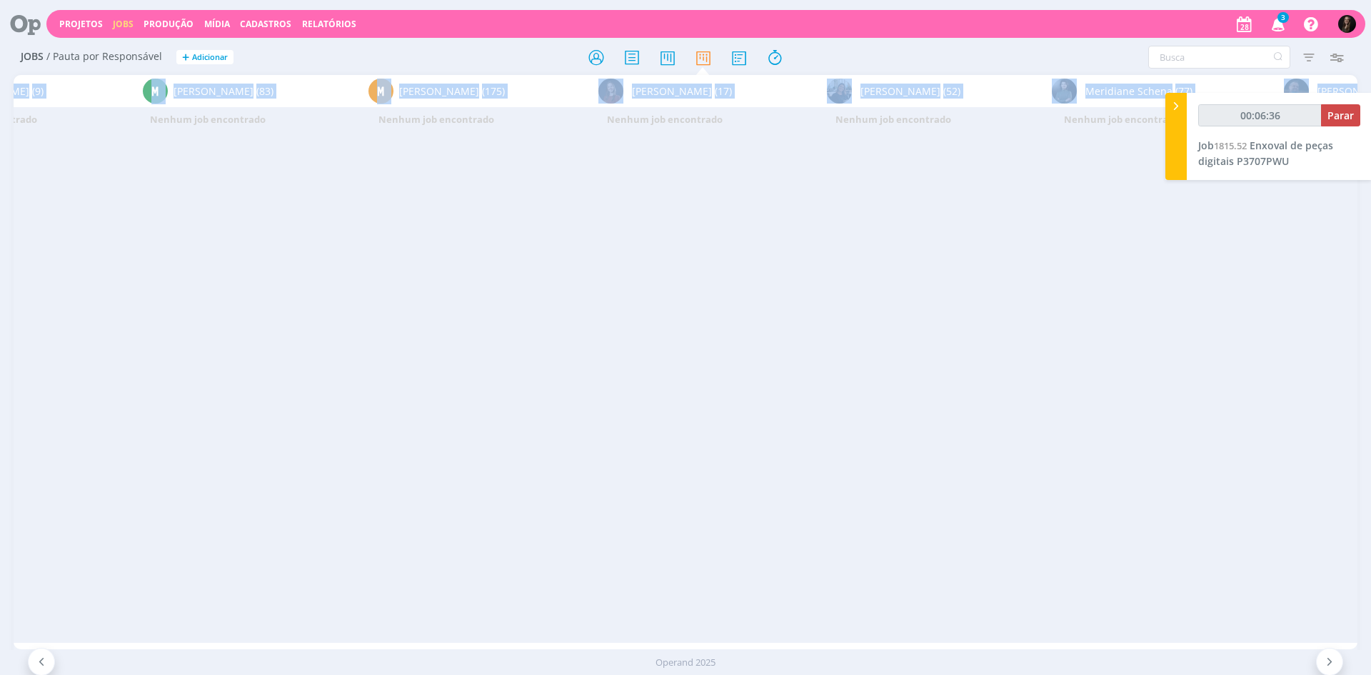
click at [926, 59] on div "Filtrar Filtrar Limpar Tipo Jobs e Tarefas Data Personalizado a Situação dos jo…" at bounding box center [1134, 57] width 434 height 23
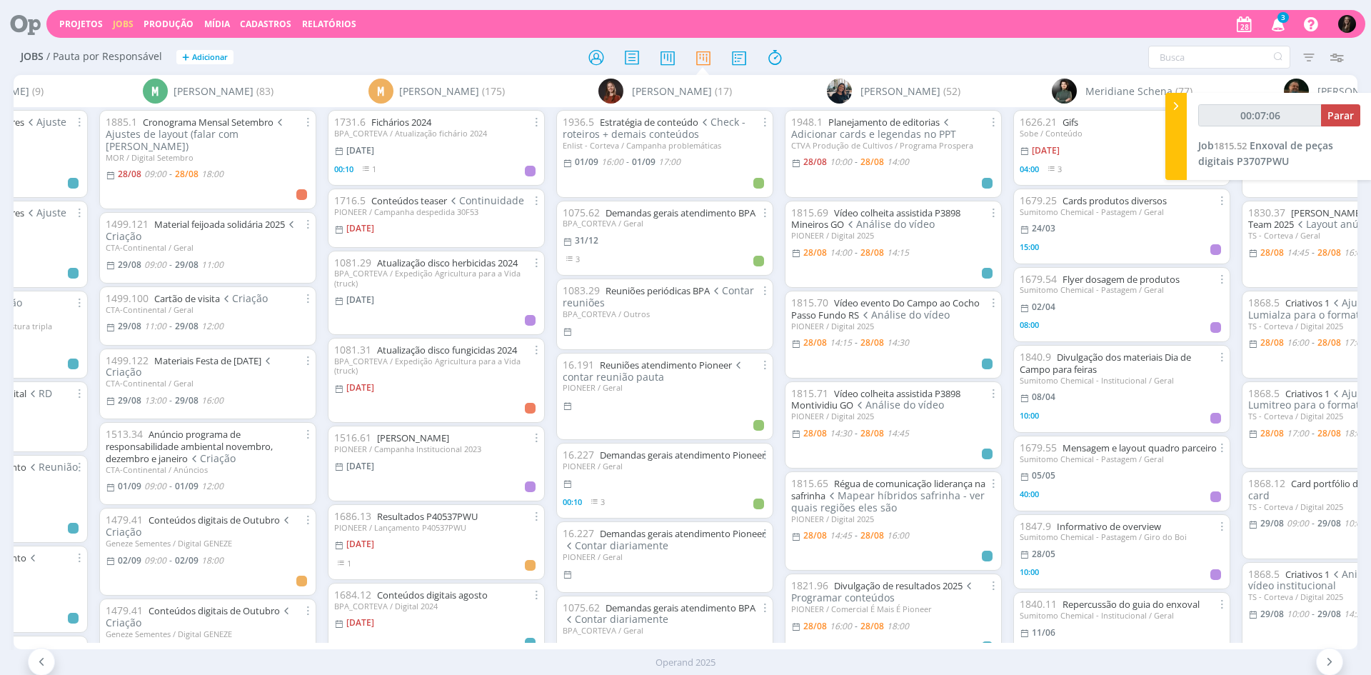
scroll to position [71, 0]
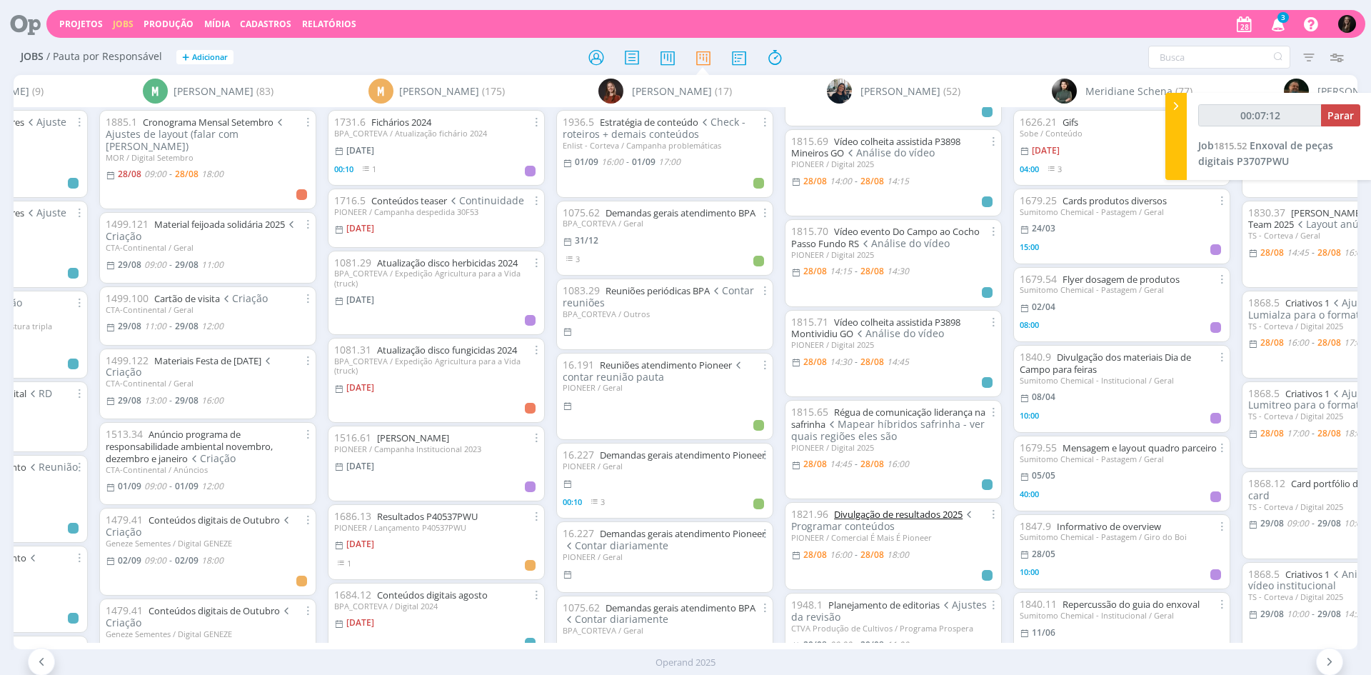
click at [871, 516] on link "Divulgação de resultados 2025" at bounding box center [898, 514] width 129 height 13
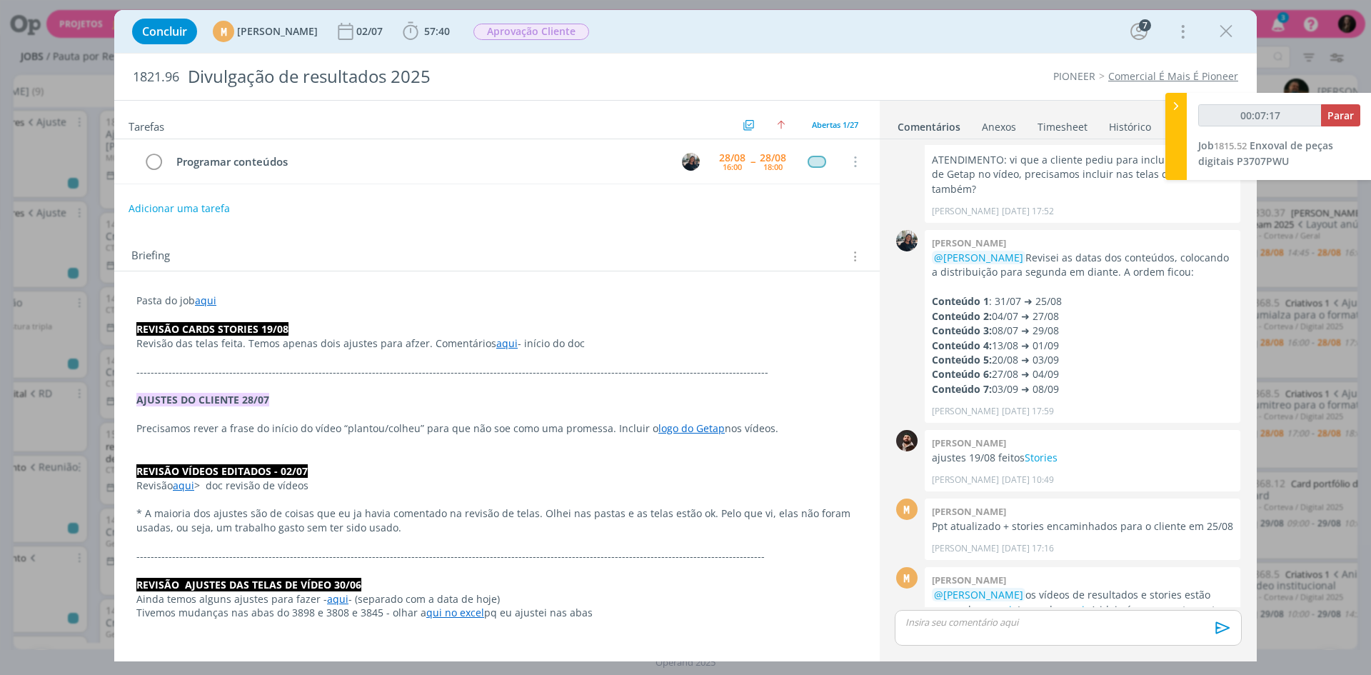
scroll to position [1638, 0]
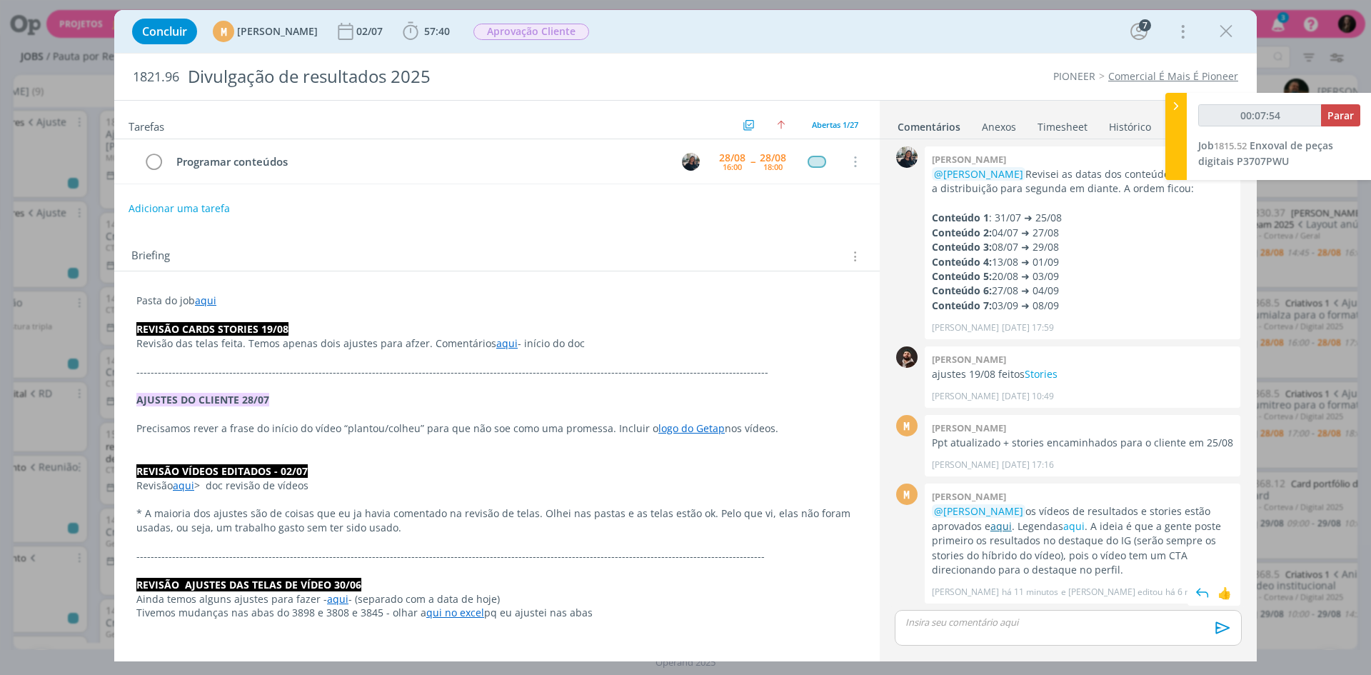
type input "00:07:55"
click at [1006, 529] on link "aqui" at bounding box center [1001, 526] width 21 height 14
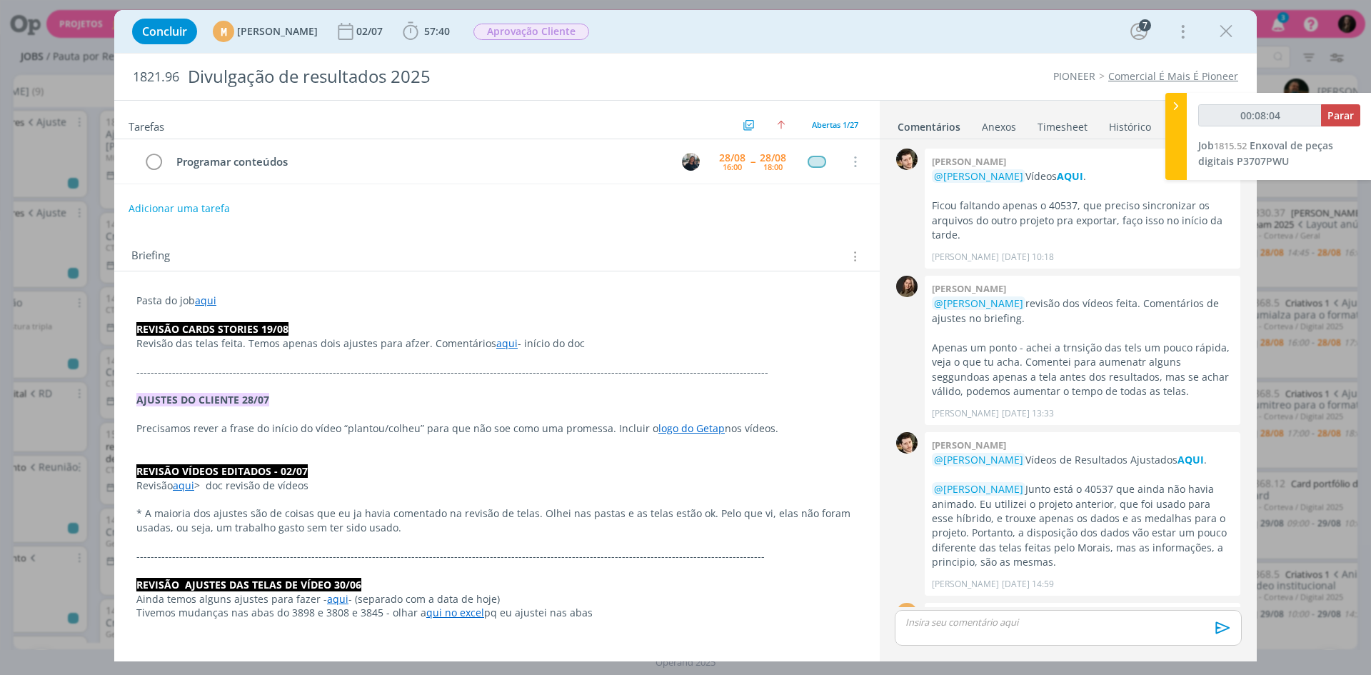
scroll to position [1638, 0]
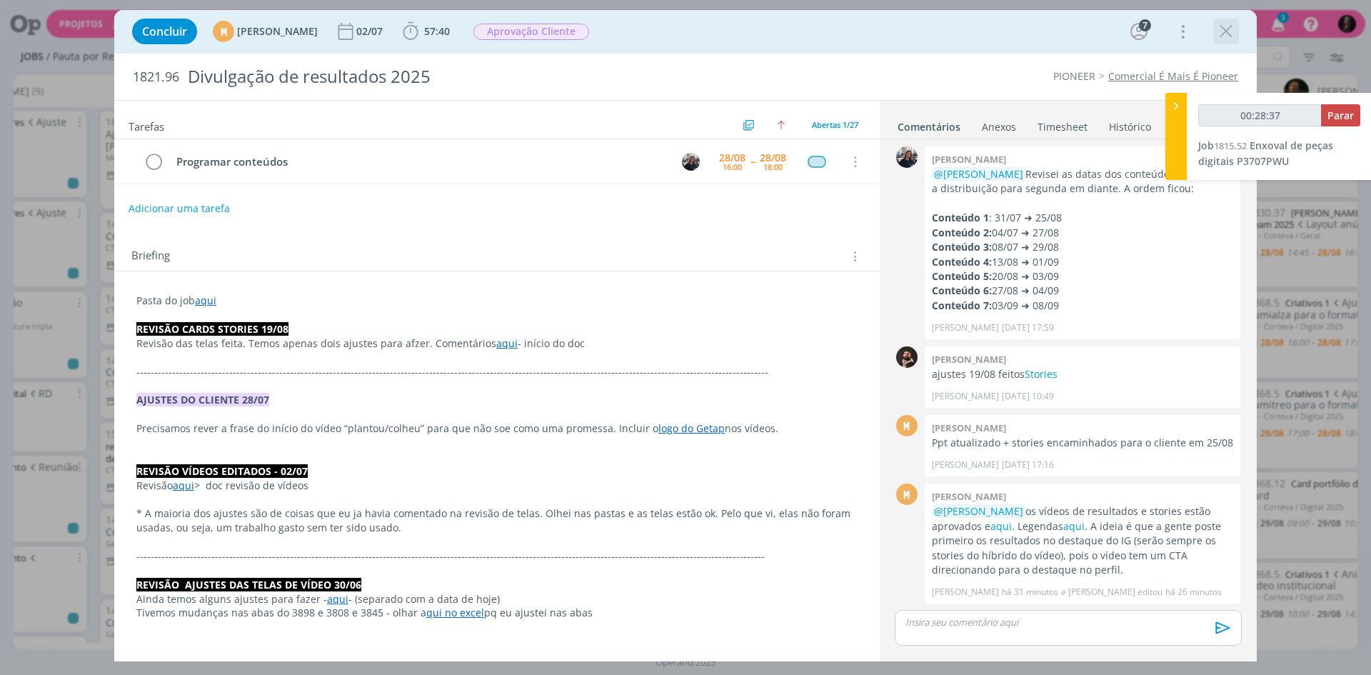
click at [1238, 31] on div "dialog" at bounding box center [1227, 32] width 26 height 26
click at [1234, 31] on icon "dialog" at bounding box center [1226, 31] width 21 height 21
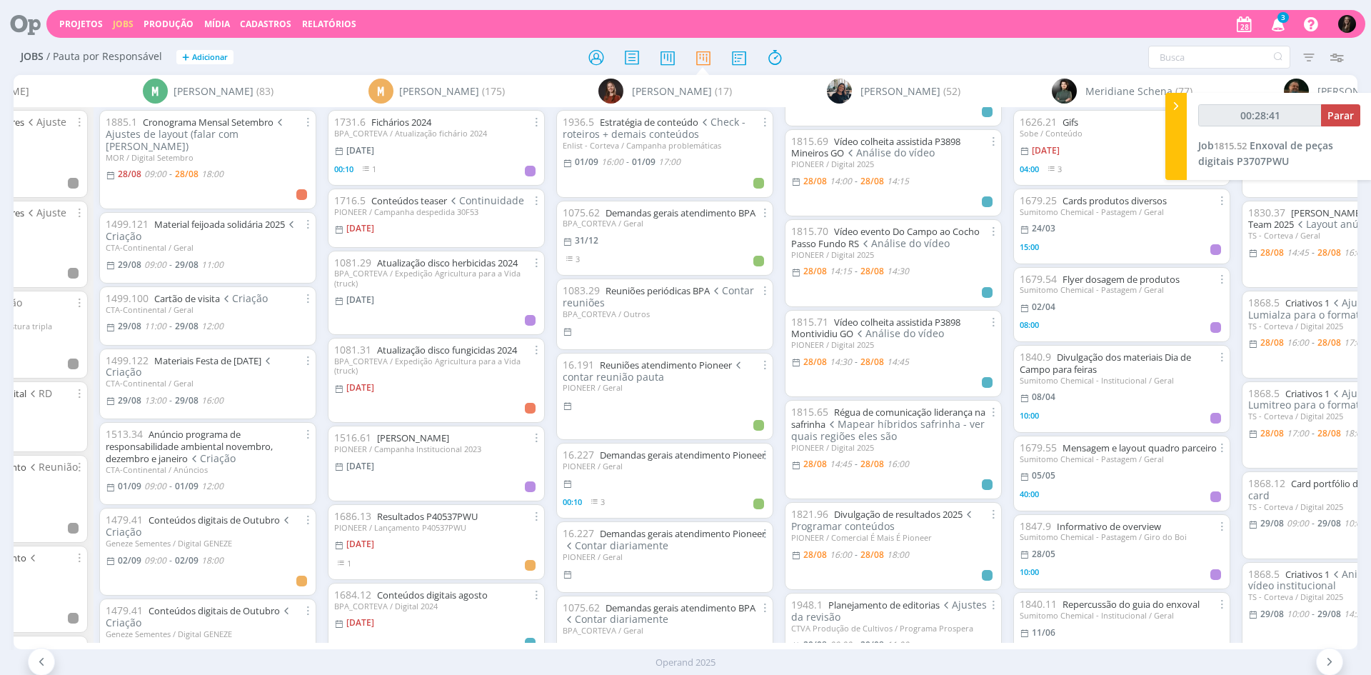
click at [595, 60] on icon at bounding box center [597, 58] width 26 height 28
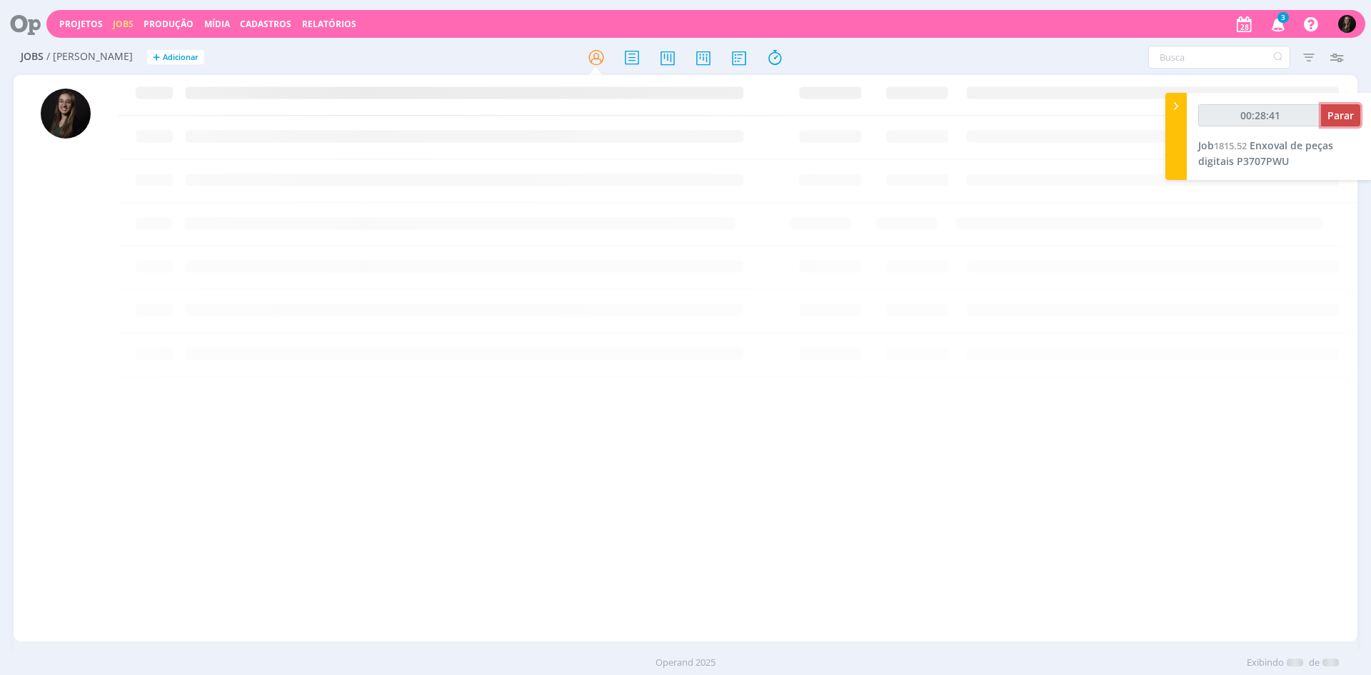
click at [1339, 111] on span "Parar" at bounding box center [1341, 116] width 26 height 14
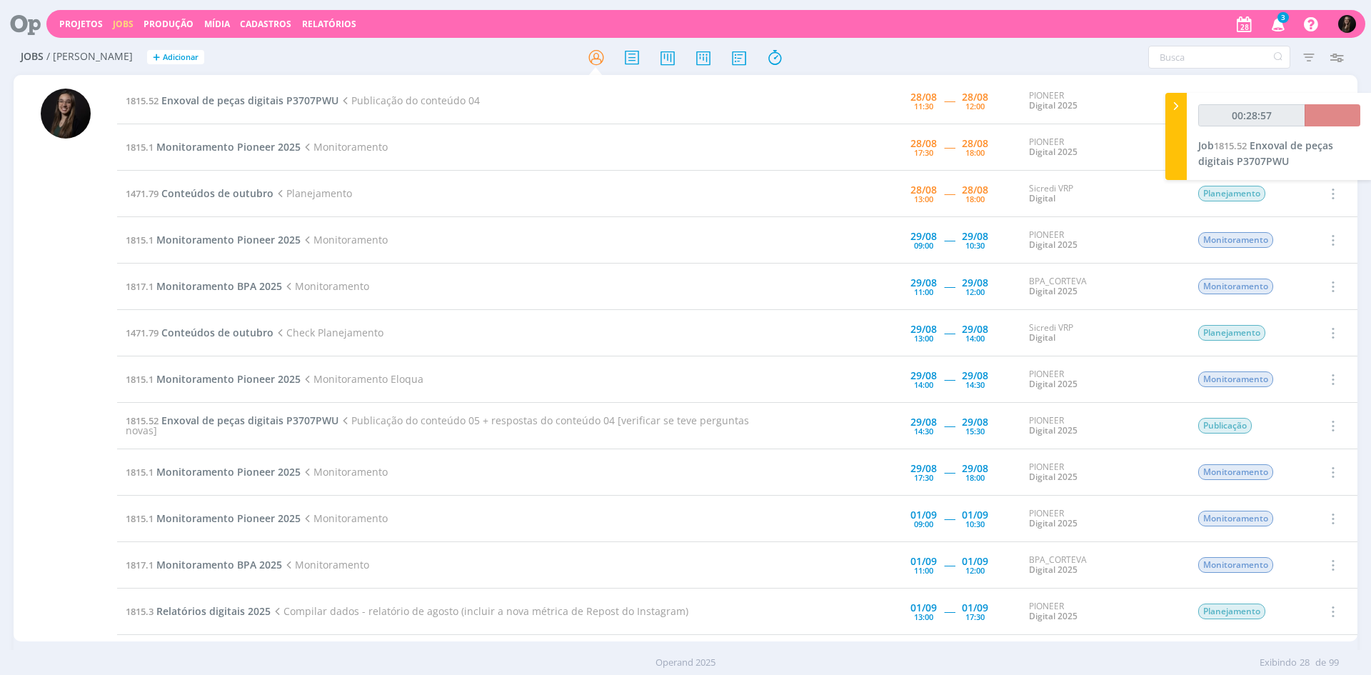
type input "00:29:00"
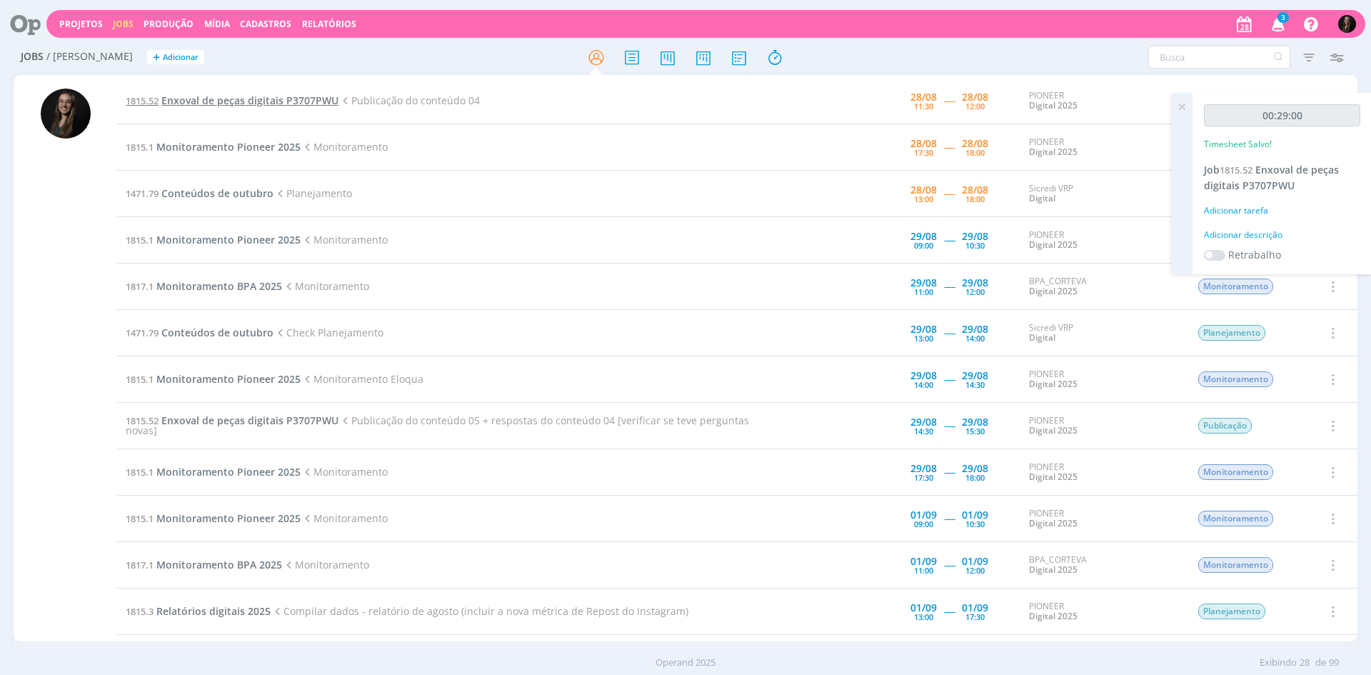
click at [302, 99] on span "Enxoval de peças digitais P3707PWU" at bounding box center [249, 101] width 177 height 14
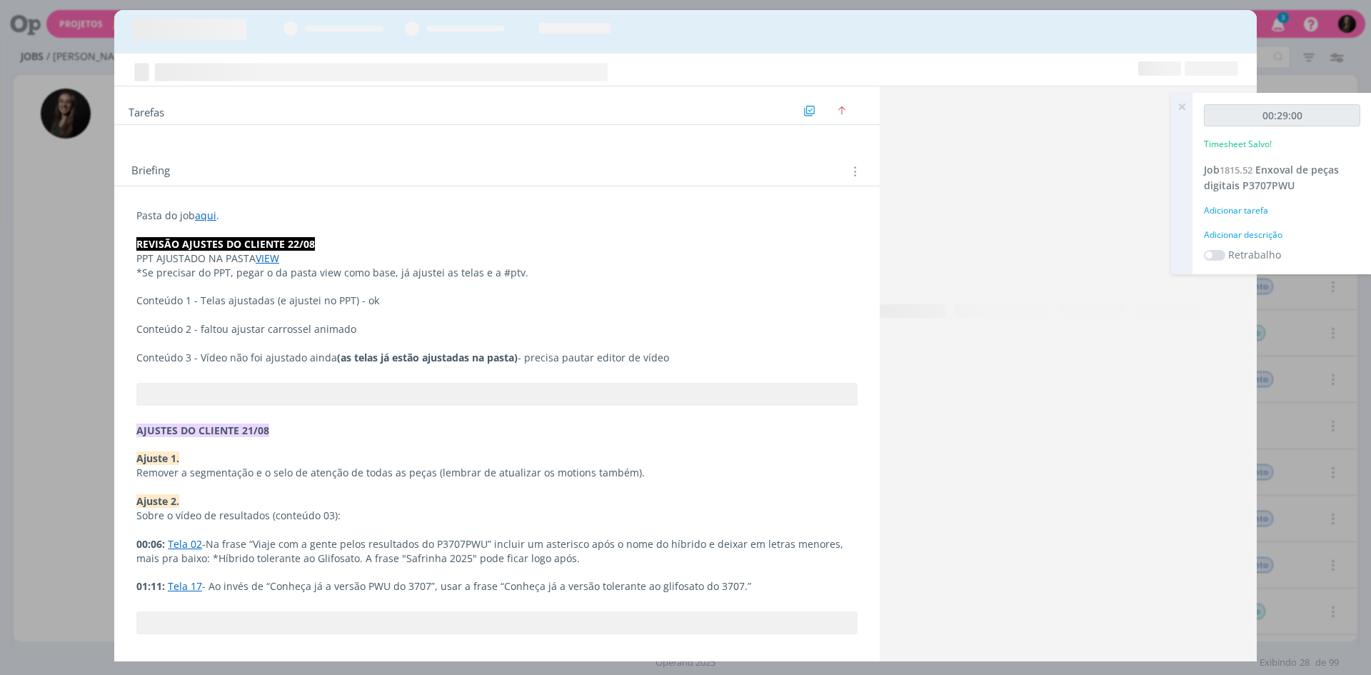
click at [1279, 236] on div "Adicionar descrição" at bounding box center [1282, 235] width 156 height 13
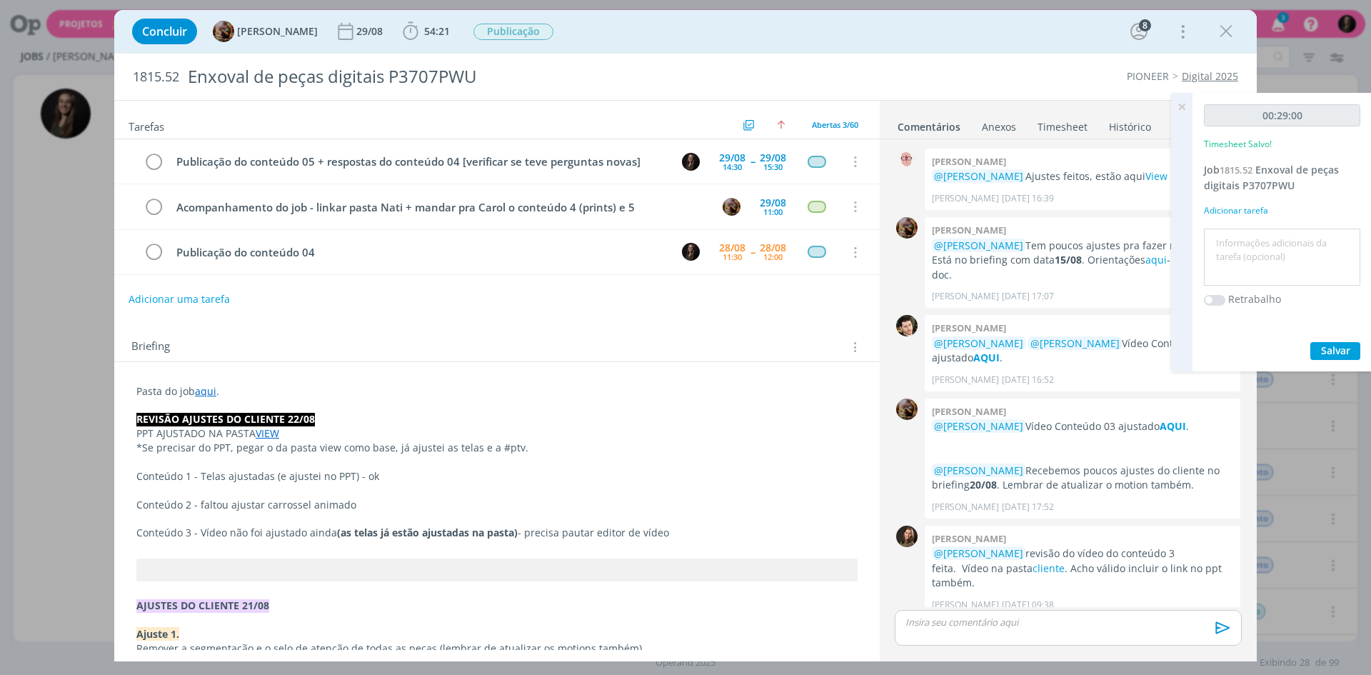
scroll to position [1593, 0]
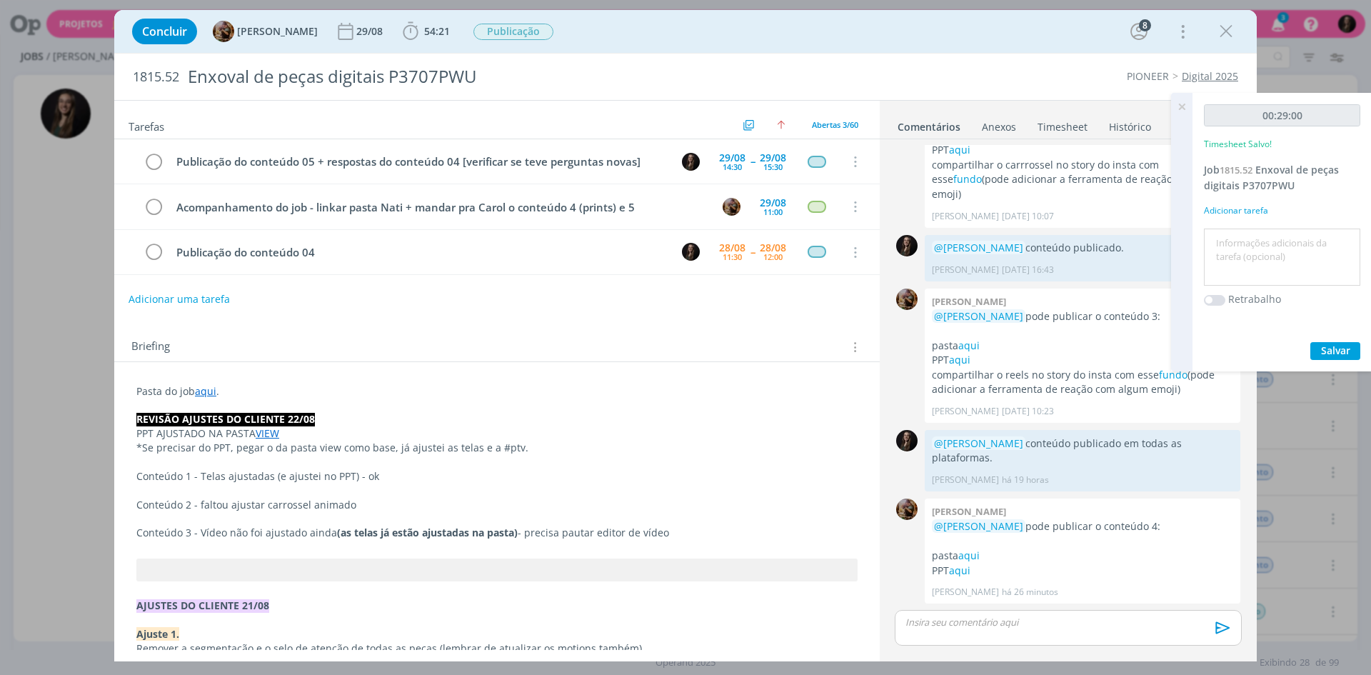
click at [1269, 243] on textarea at bounding box center [1282, 257] width 149 height 51
type textarea "publicação"
click at [1311, 342] on button "Salvar" at bounding box center [1336, 351] width 50 height 18
click at [1008, 627] on p "dialog" at bounding box center [1068, 622] width 324 height 13
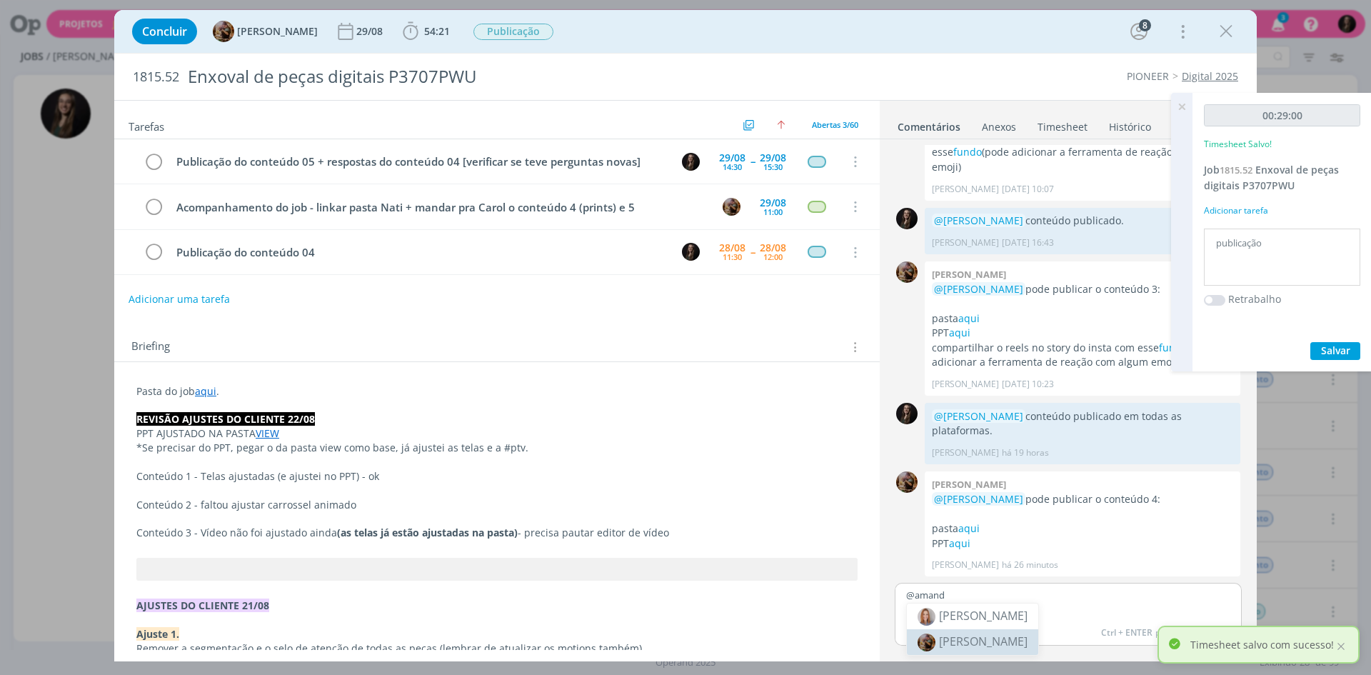
click at [1018, 646] on span "[PERSON_NAME]" at bounding box center [983, 642] width 89 height 16
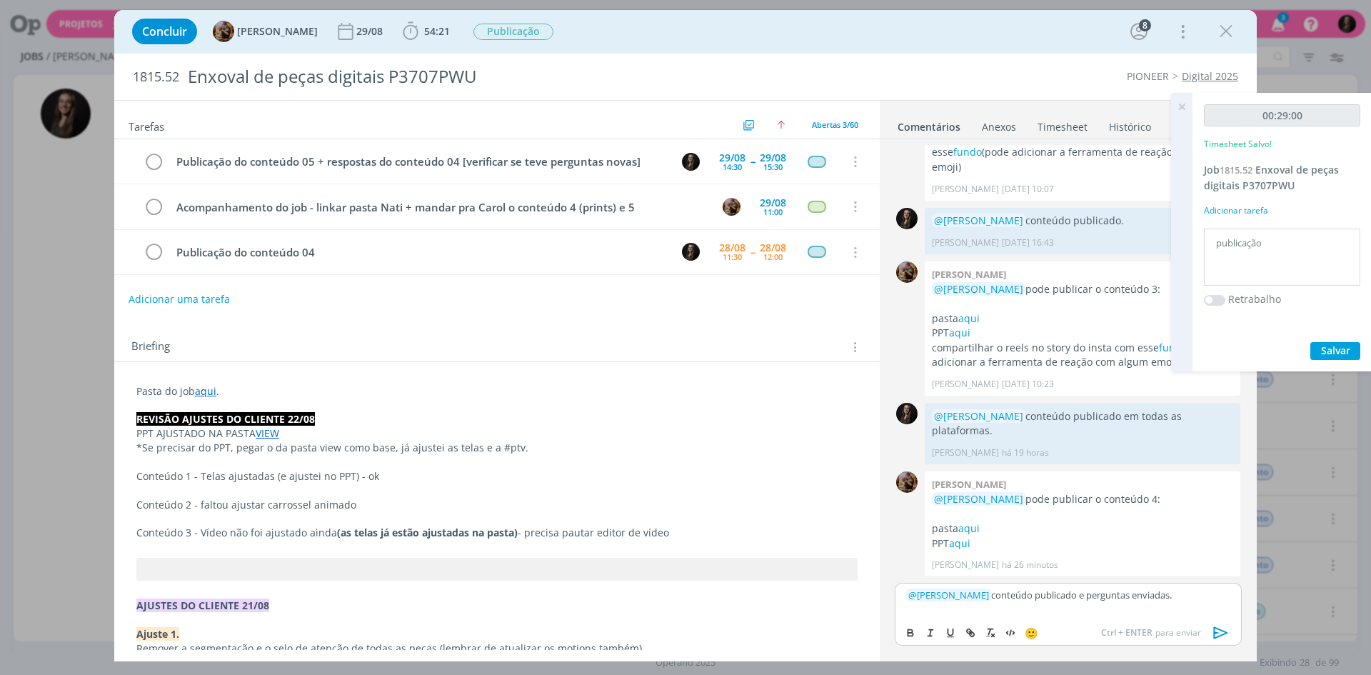
click at [1221, 625] on icon "dialog" at bounding box center [1221, 632] width 21 height 21
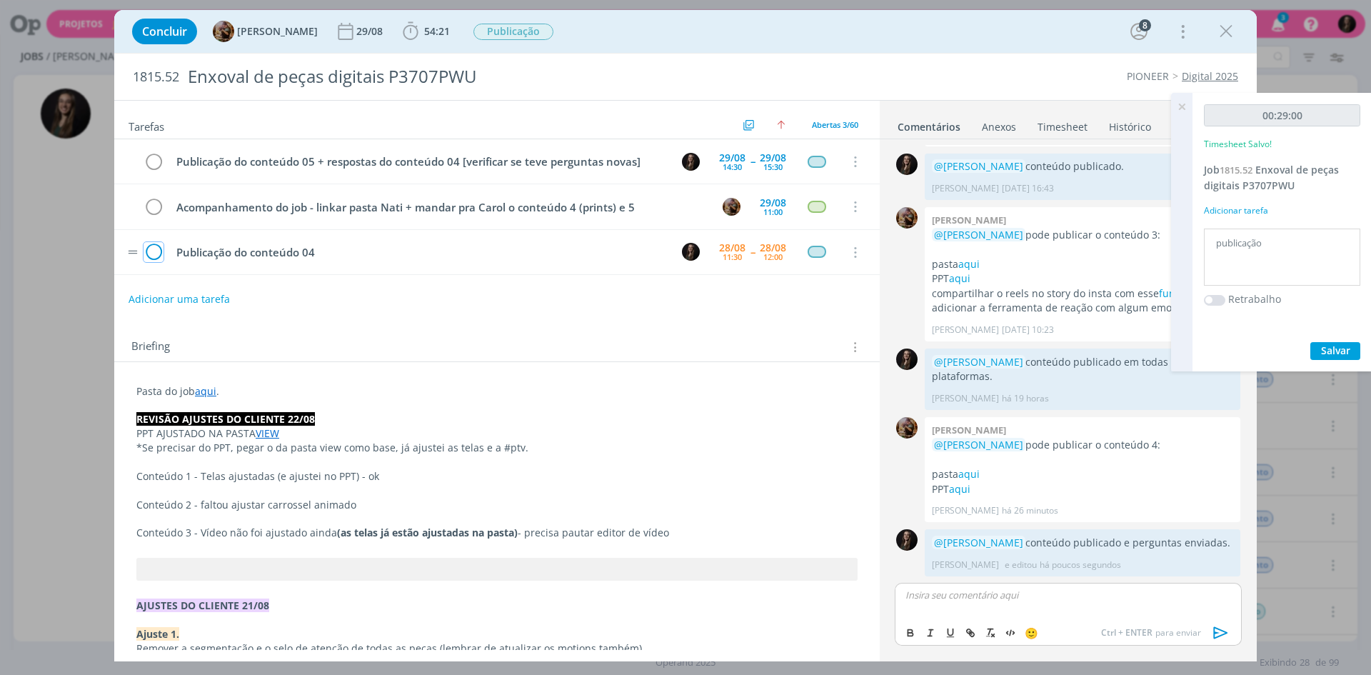
click at [148, 256] on icon "dialog" at bounding box center [154, 252] width 20 height 21
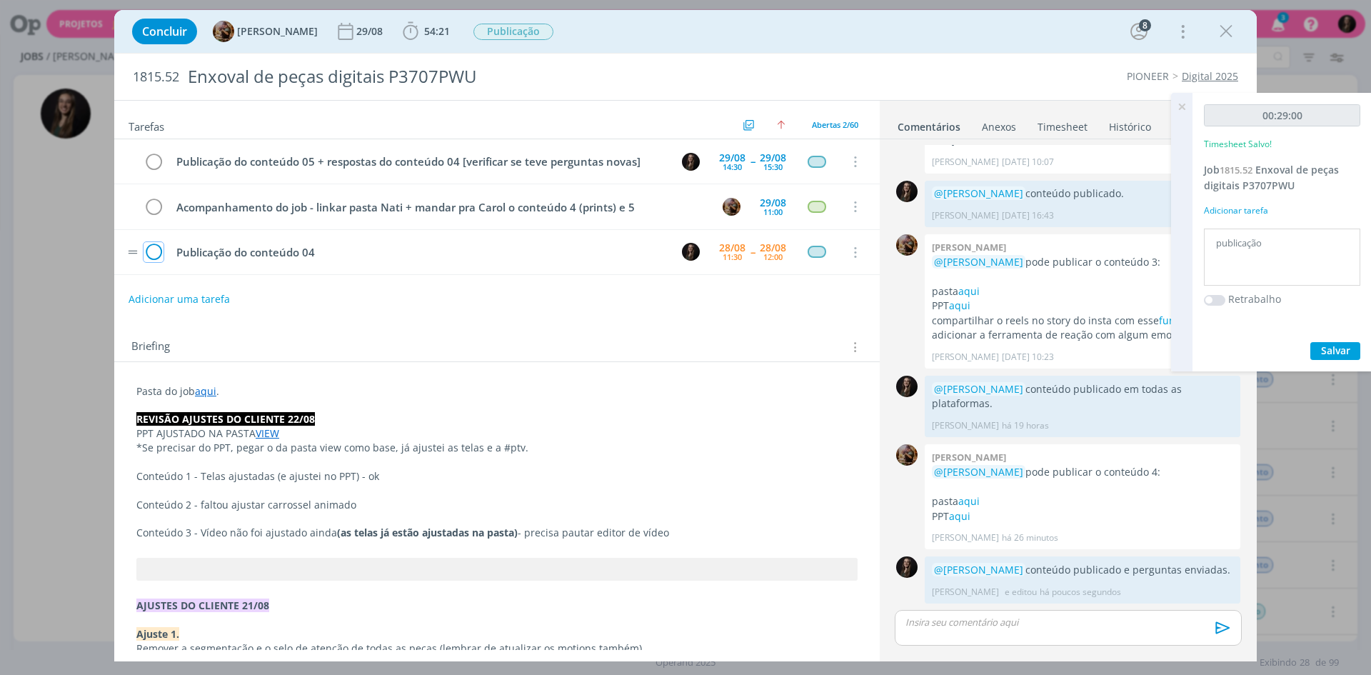
scroll to position [1661, 0]
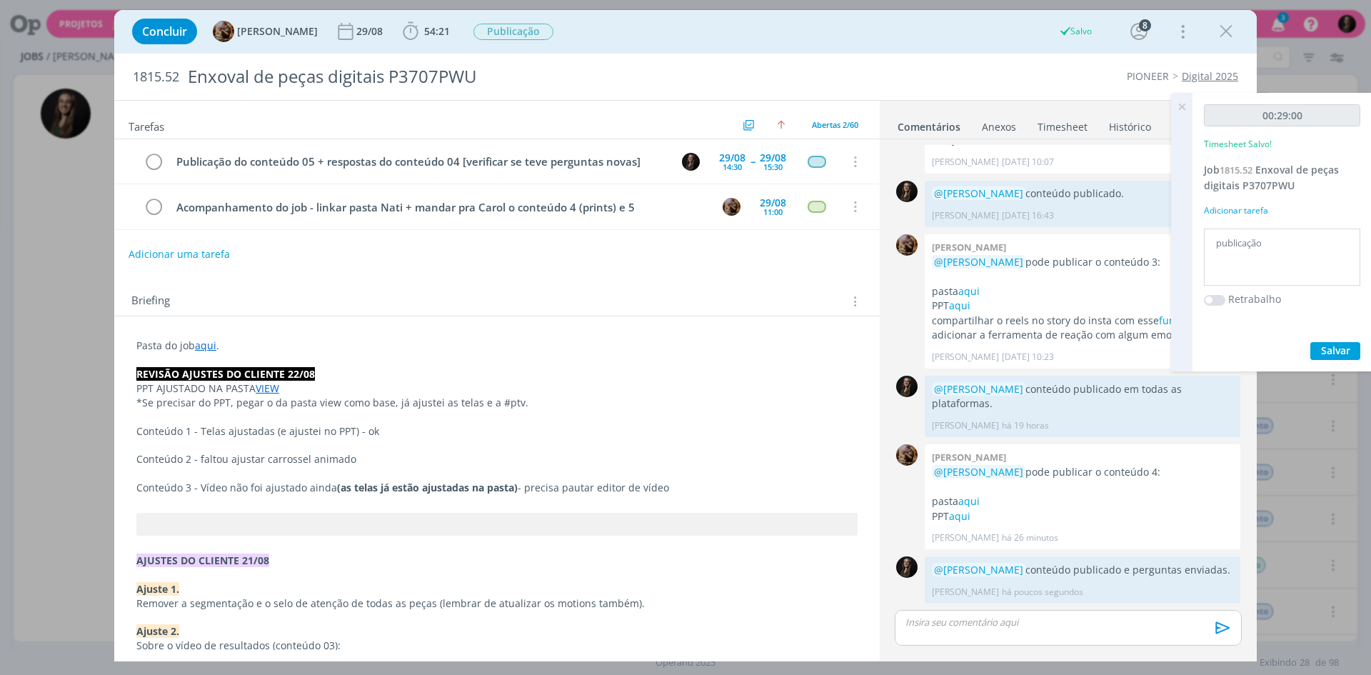
click at [1185, 102] on icon at bounding box center [1182, 107] width 26 height 28
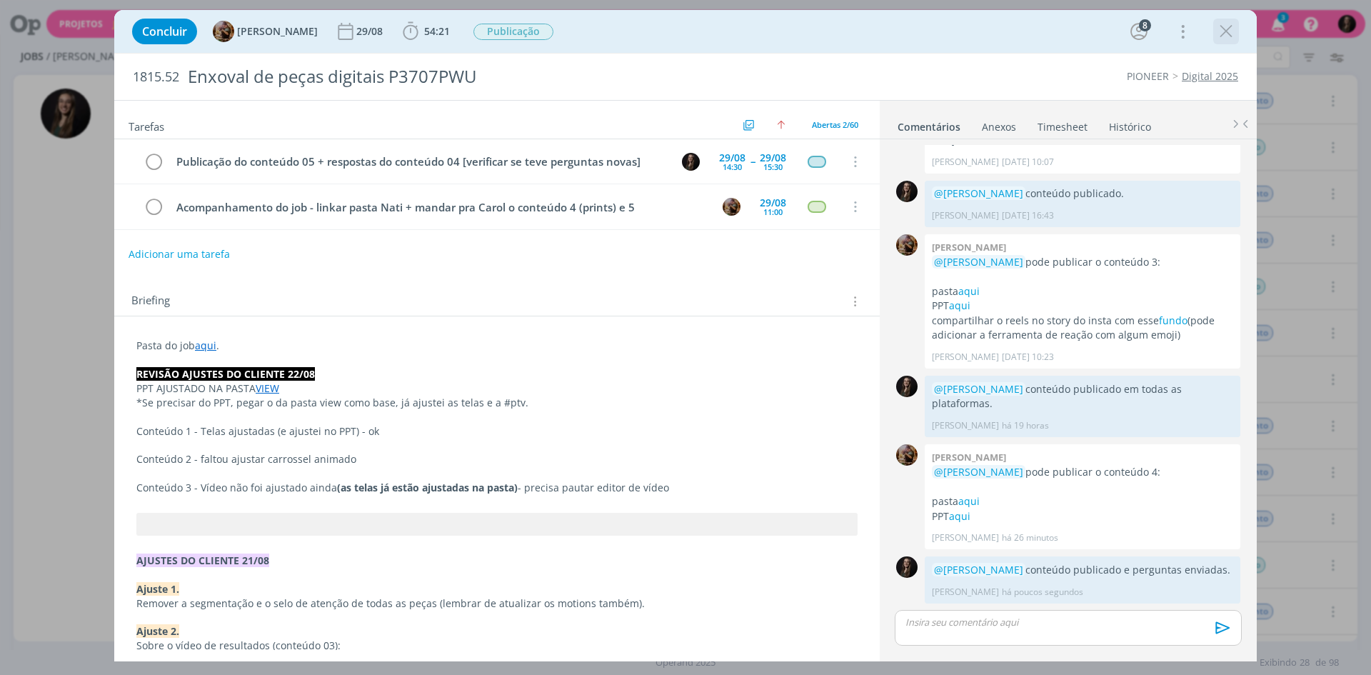
click at [1216, 33] on icon "dialog" at bounding box center [1226, 31] width 21 height 21
